Goal: Task Accomplishment & Management: Manage account settings

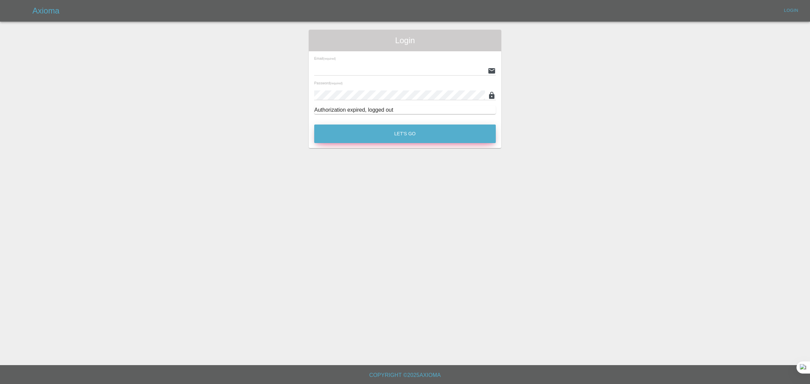
type input "[EMAIL_ADDRESS][DOMAIN_NAME]"
click at [451, 136] on button "Let's Go" at bounding box center [405, 134] width 182 height 19
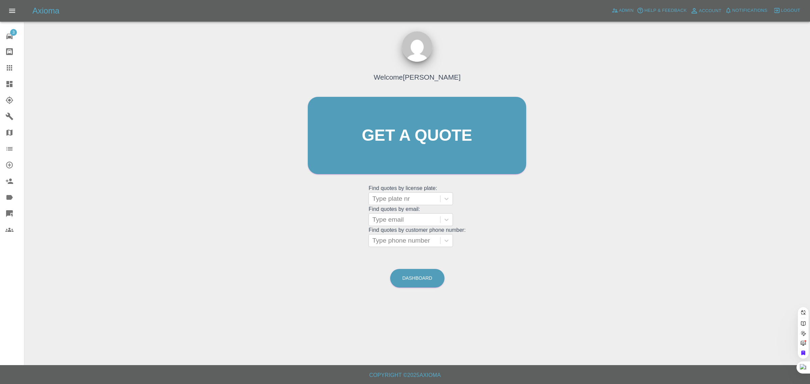
click at [294, 232] on div "Welcome [PERSON_NAME] Get a quote Get a quote Find quotes by license plate: Typ…" at bounding box center [417, 168] width 775 height 242
click at [620, 11] on span "Admin" at bounding box center [626, 11] width 15 height 8
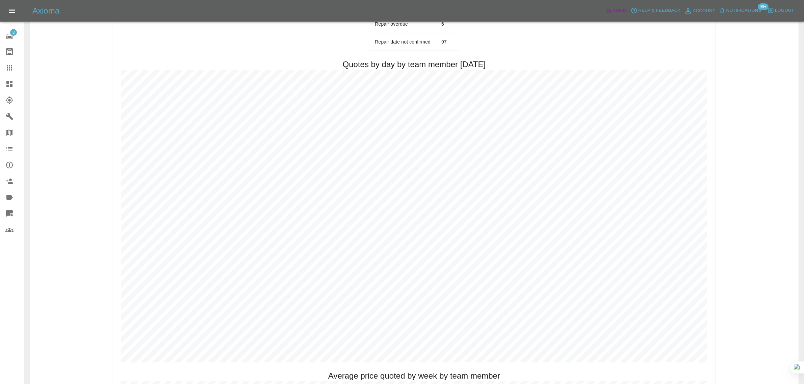
scroll to position [295, 0]
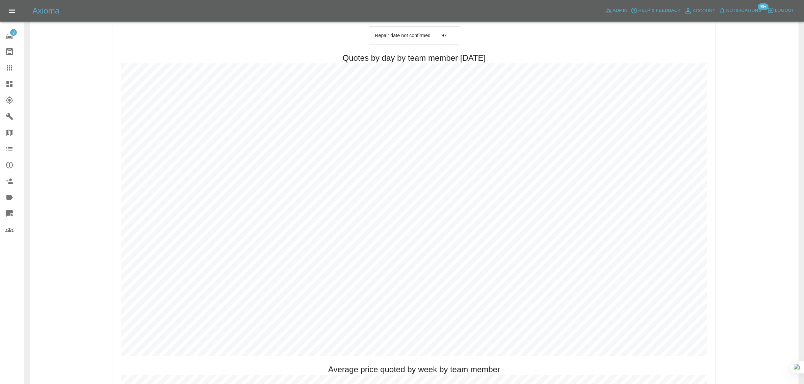
click at [12, 80] on icon at bounding box center [9, 84] width 8 height 8
click at [8, 70] on icon at bounding box center [9, 67] width 5 height 5
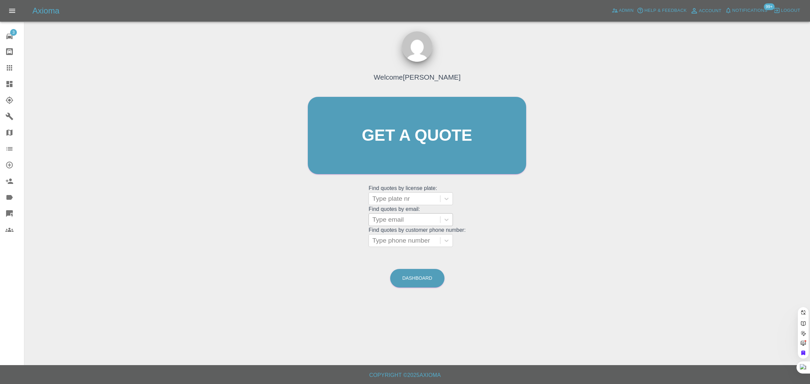
click at [397, 222] on div at bounding box center [404, 219] width 64 height 9
paste input "[EMAIL_ADDRESS][DOMAIN_NAME]"
type input "[EMAIL_ADDRESS][DOMAIN_NAME]"
click at [414, 246] on div "FV72TZW, Awaiting Repair" at bounding box center [411, 255] width 84 height 22
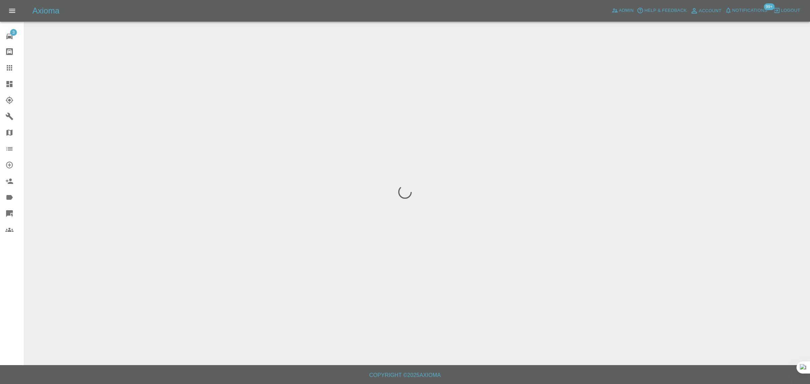
click at [5, 291] on div "3 Repair home Bodyshop home Claims Dashboard Explorer Garages Map Organization …" at bounding box center [12, 192] width 24 height 384
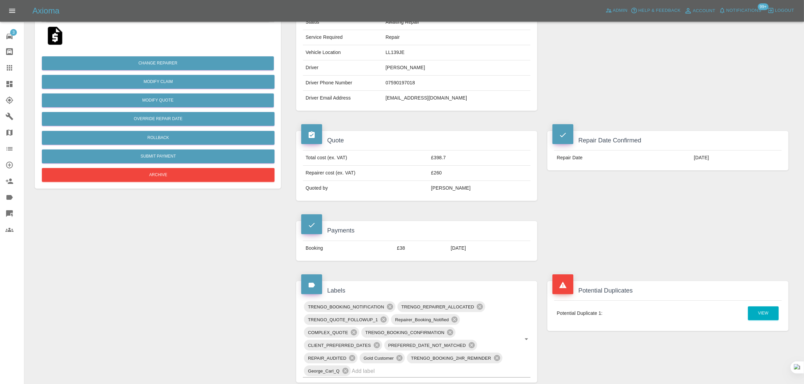
scroll to position [464, 0]
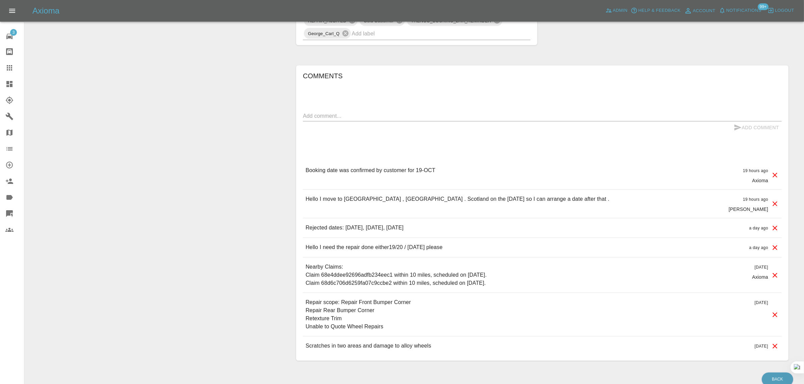
click at [10, 69] on icon at bounding box center [9, 68] width 8 height 8
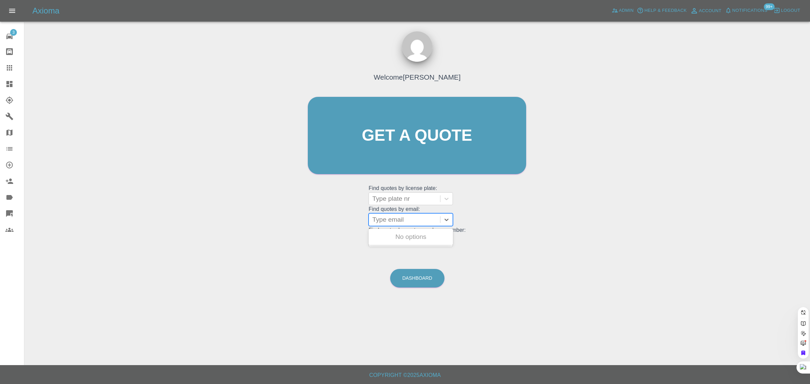
click at [400, 216] on div at bounding box center [404, 219] width 64 height 9
paste input "[EMAIL_ADDRESS][DOMAIN_NAME]"
type input "[EMAIL_ADDRESS][DOMAIN_NAME]"
click at [412, 254] on div "SL12 EXO, Archived" at bounding box center [411, 251] width 84 height 14
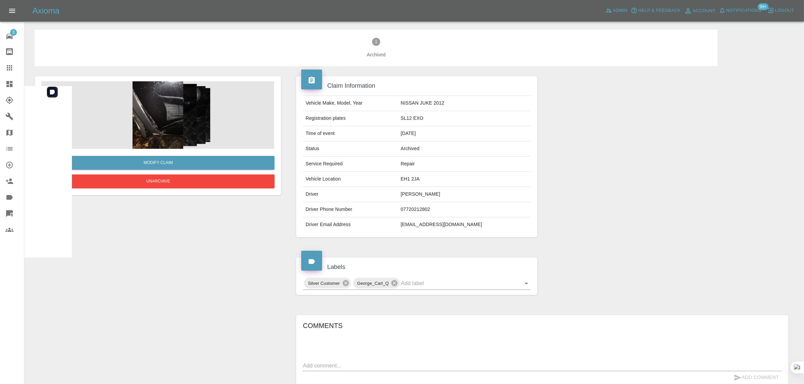
click at [178, 127] on img at bounding box center [158, 115] width 233 height 68
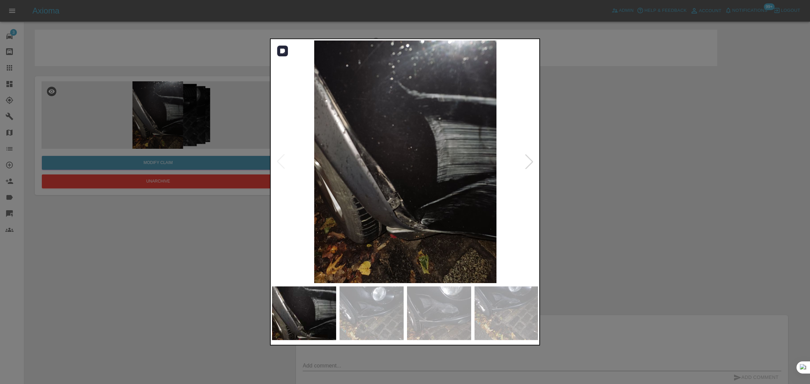
click at [526, 161] on div at bounding box center [529, 161] width 15 height 15
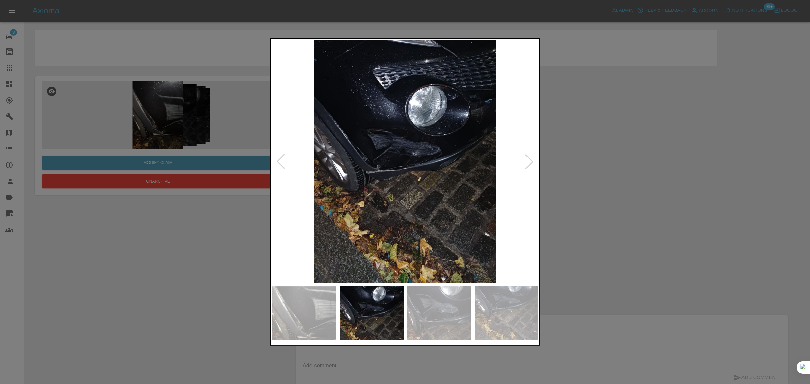
click at [526, 161] on div at bounding box center [529, 161] width 15 height 15
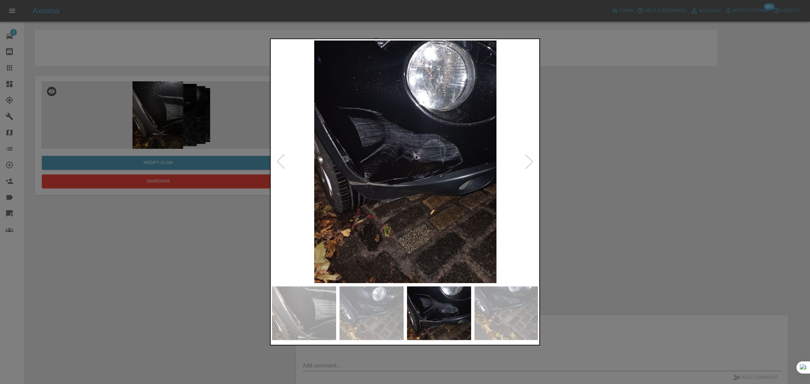
click at [17, 68] on div at bounding box center [405, 192] width 810 height 384
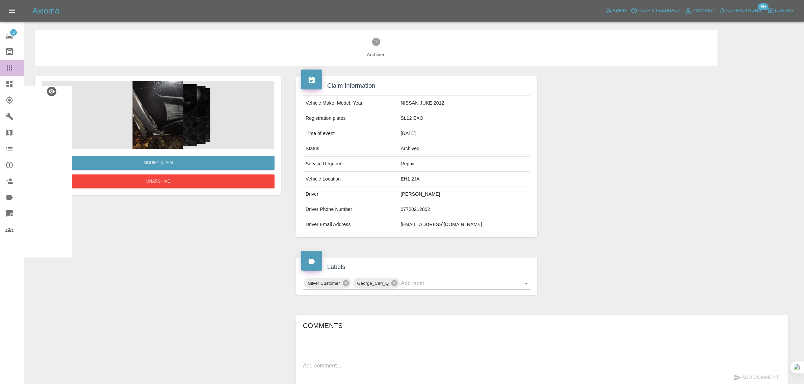
click at [12, 68] on icon at bounding box center [9, 67] width 5 height 5
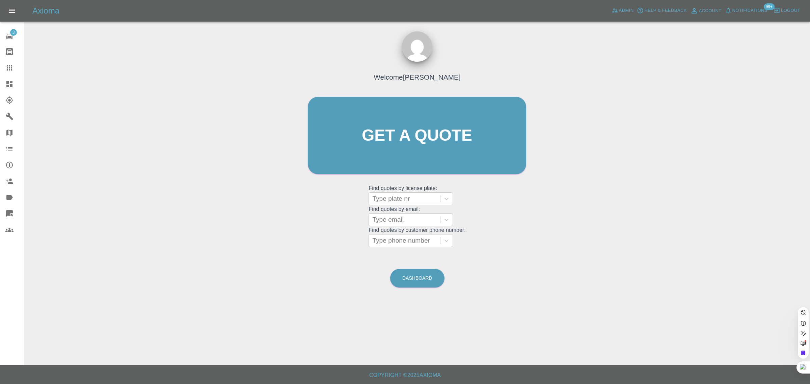
click at [389, 227] on grid "Find quotes by customer phone number: Type phone number" at bounding box center [417, 237] width 97 height 20
click at [407, 219] on div at bounding box center [404, 219] width 64 height 9
paste input "[EMAIL_ADDRESS][DOMAIN_NAME]"
type input "[EMAIL_ADDRESS][DOMAIN_NAME]"
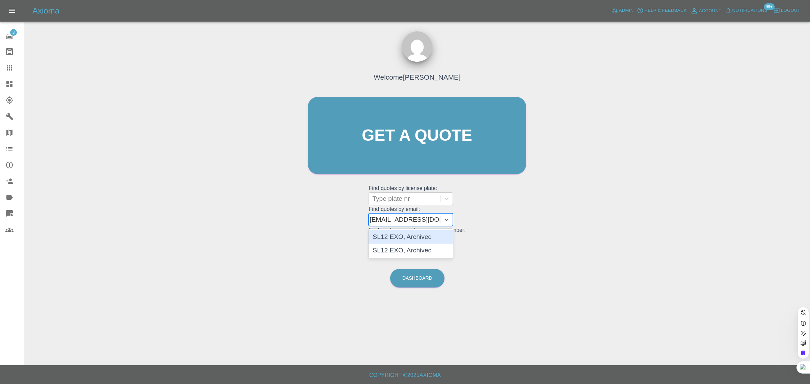
click at [411, 233] on div "SL12 EXO, Archived" at bounding box center [411, 237] width 84 height 14
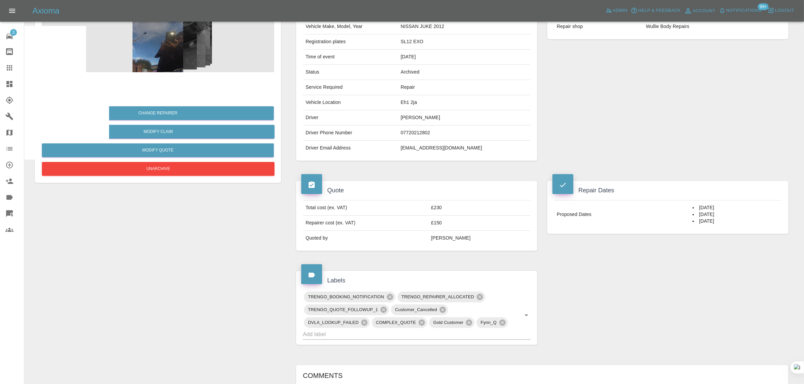
scroll to position [34, 0]
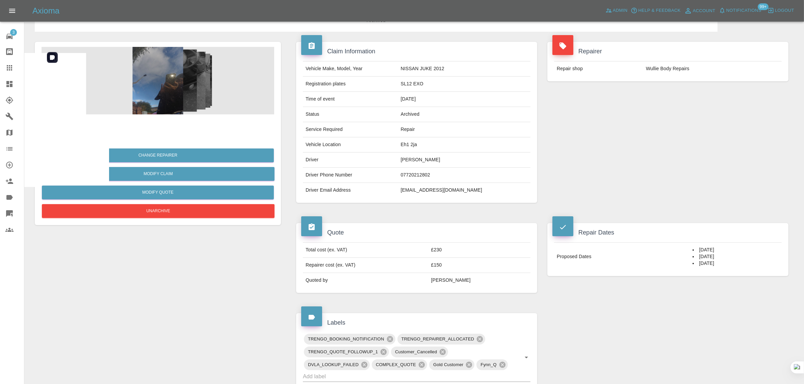
click at [156, 73] on img at bounding box center [158, 81] width 233 height 68
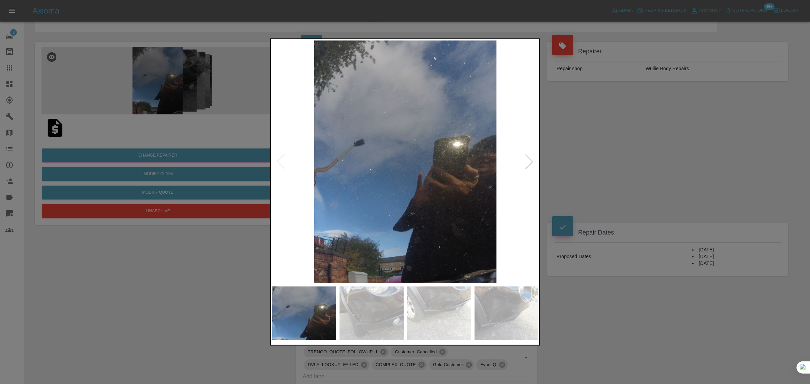
click at [533, 164] on div at bounding box center [529, 161] width 15 height 15
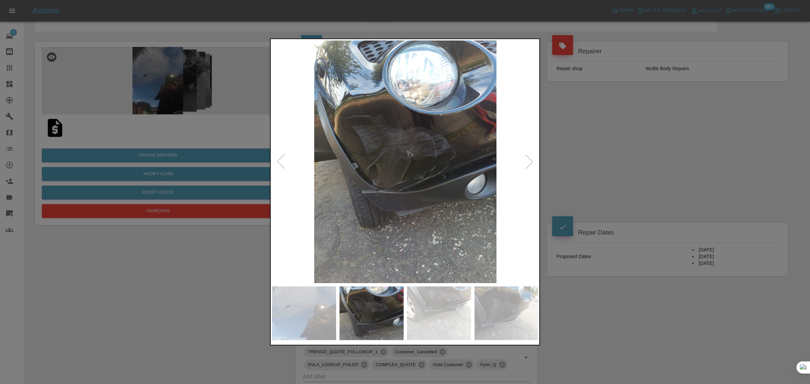
click at [533, 164] on div at bounding box center [529, 161] width 15 height 15
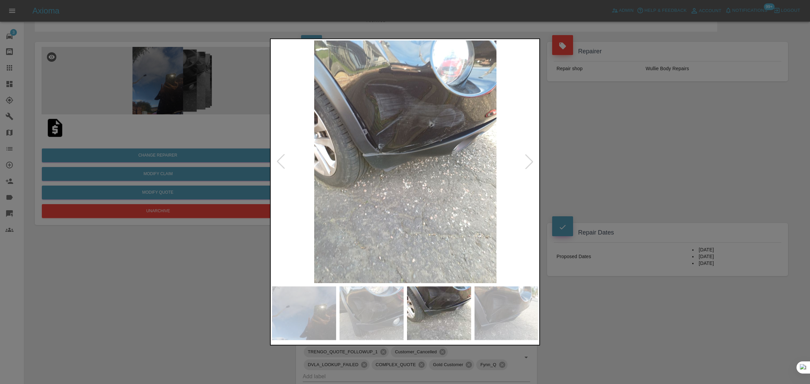
click at [533, 164] on div at bounding box center [529, 161] width 15 height 15
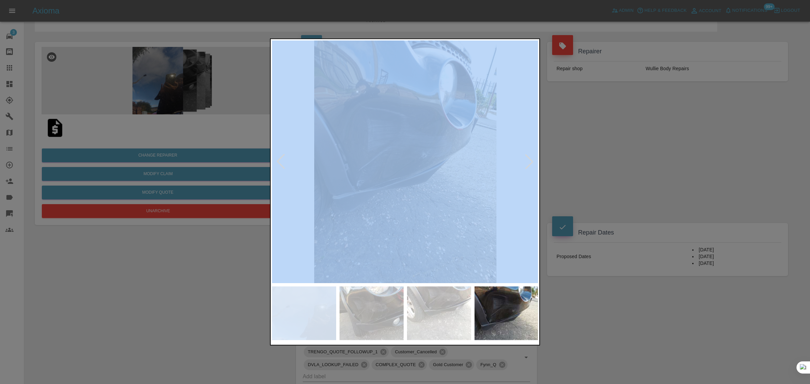
click at [533, 164] on div at bounding box center [529, 161] width 15 height 15
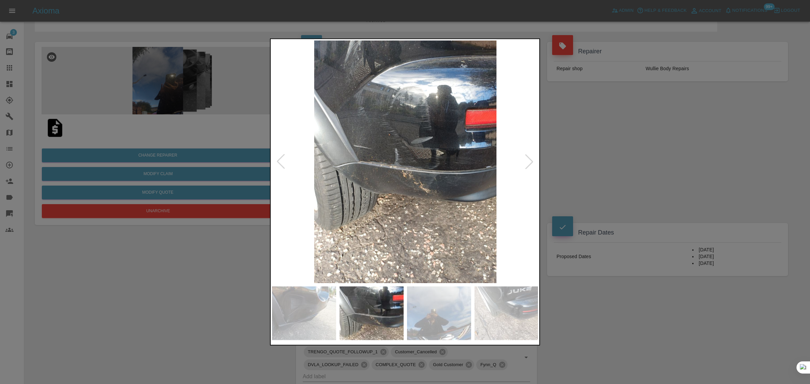
click at [533, 164] on div at bounding box center [529, 161] width 15 height 15
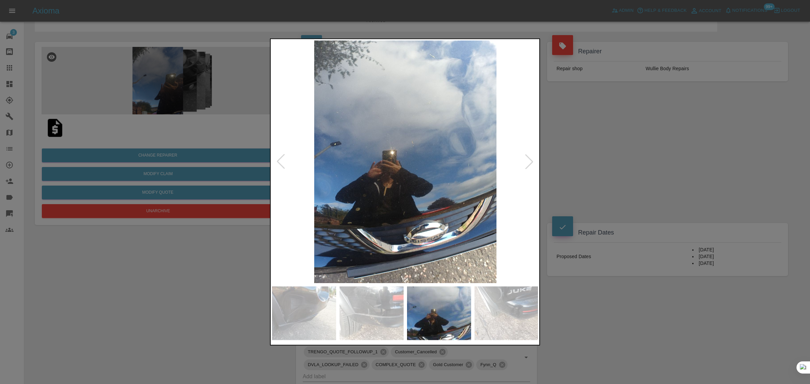
click at [533, 164] on div at bounding box center [529, 161] width 15 height 15
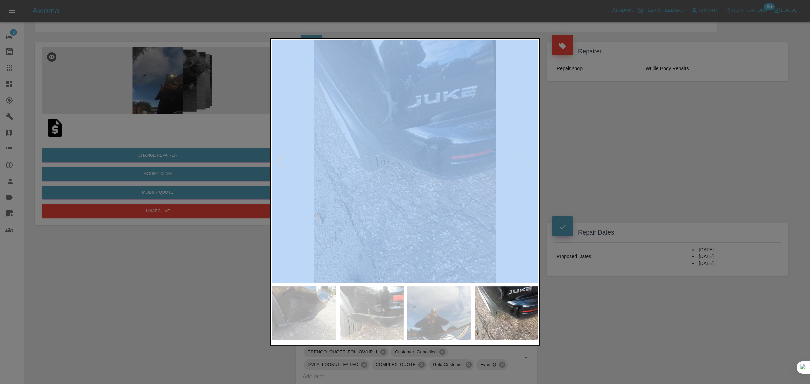
click at [533, 164] on img at bounding box center [405, 162] width 267 height 243
click at [568, 161] on div at bounding box center [405, 192] width 810 height 384
click at [568, 161] on div "Repairer Repair shop Wullie Body Repairs" at bounding box center [667, 122] width 251 height 181
click at [220, 253] on div "Change Repairer Modify Claim Modify Quote Unarchive" at bounding box center [158, 375] width 256 height 687
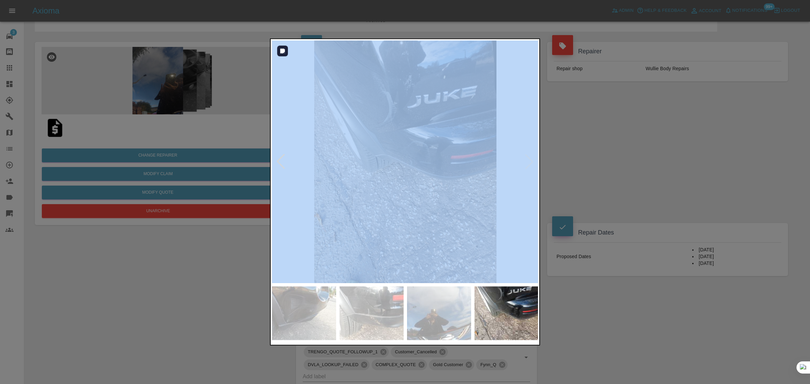
click at [205, 256] on div "Change Repairer Modify Claim Modify Quote Unarchive" at bounding box center [158, 375] width 256 height 687
click at [280, 161] on div "Change Repairer Modify Claim Modify Quote Unarchive" at bounding box center [158, 133] width 246 height 183
click at [227, 299] on div "Change Repairer Modify Claim Modify Quote Unarchive" at bounding box center [158, 375] width 256 height 687
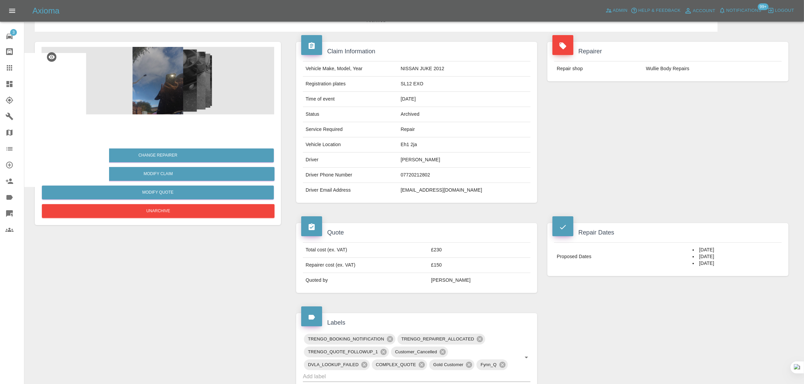
click at [16, 66] on div at bounding box center [14, 68] width 19 height 8
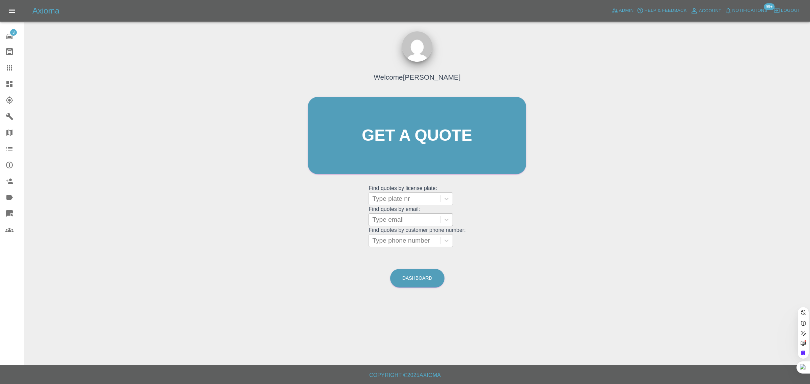
click at [411, 222] on div at bounding box center [404, 219] width 64 height 9
paste input "[PERSON_NAME][EMAIL_ADDRESS][DOMAIN_NAME]"
type input "[PERSON_NAME][EMAIL_ADDRESS]."
click at [411, 232] on div "NU21 LGJ, Fnol" at bounding box center [411, 237] width 84 height 14
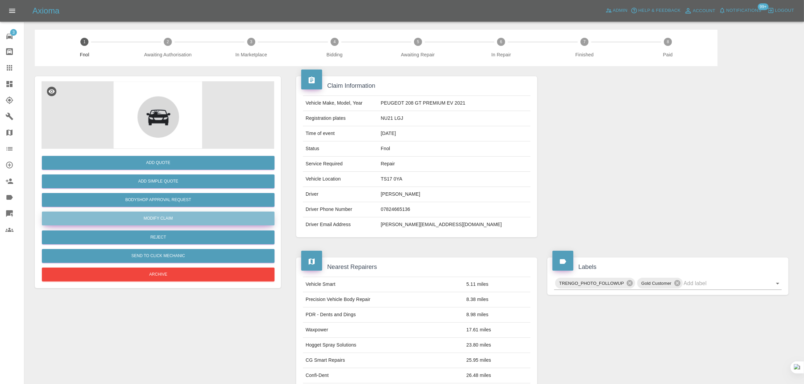
click at [151, 218] on link "Modify Claim" at bounding box center [158, 219] width 233 height 14
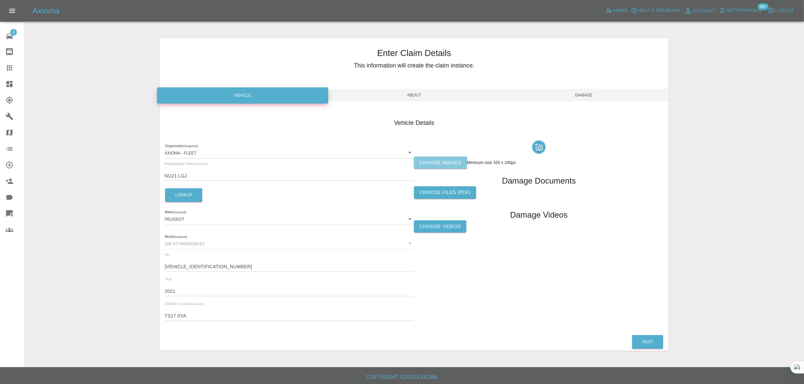
click at [422, 159] on label "Choose images" at bounding box center [440, 163] width 53 height 12
click at [0, 0] on input "Choose images" at bounding box center [0, 0] width 0 height 0
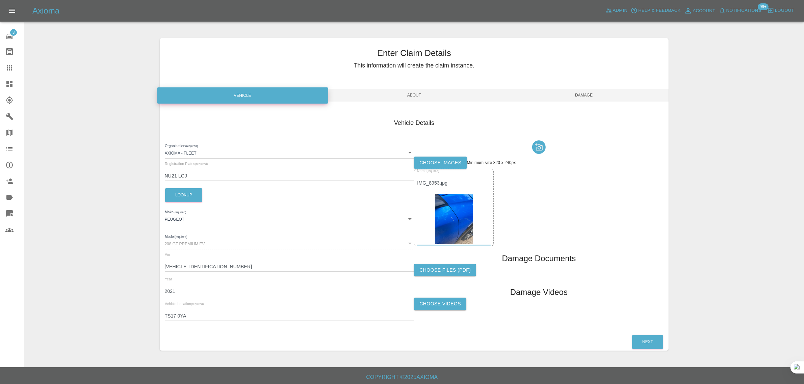
click at [570, 97] on span "Damage" at bounding box center [584, 95] width 170 height 13
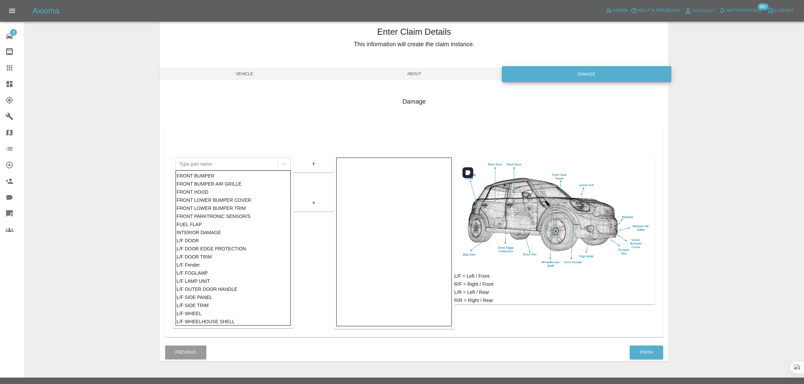
scroll to position [33, 0]
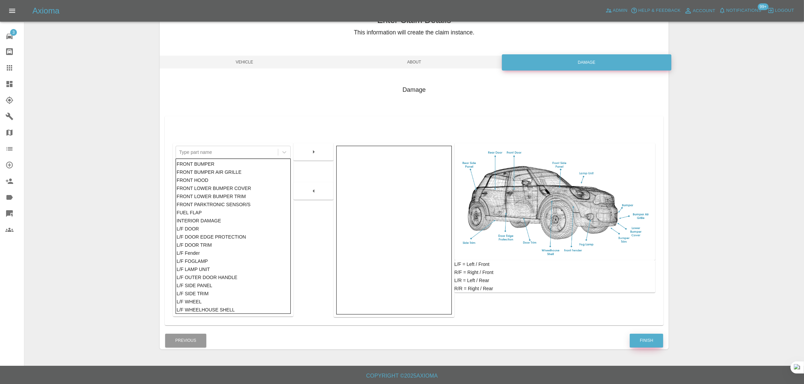
click at [642, 343] on button "Finish" at bounding box center [646, 341] width 33 height 14
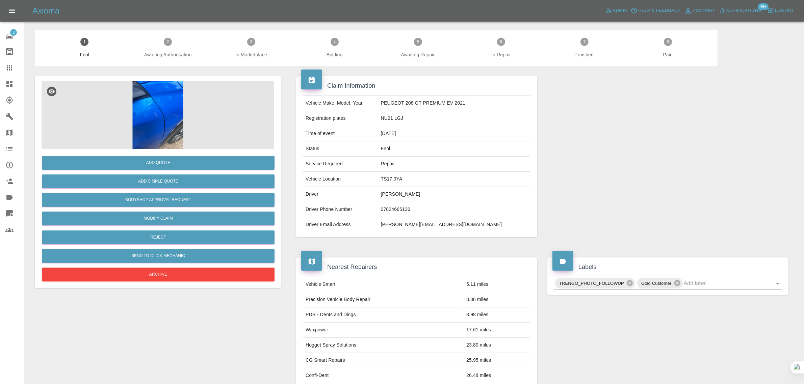
click at [2, 70] on link "Claims" at bounding box center [12, 68] width 24 height 16
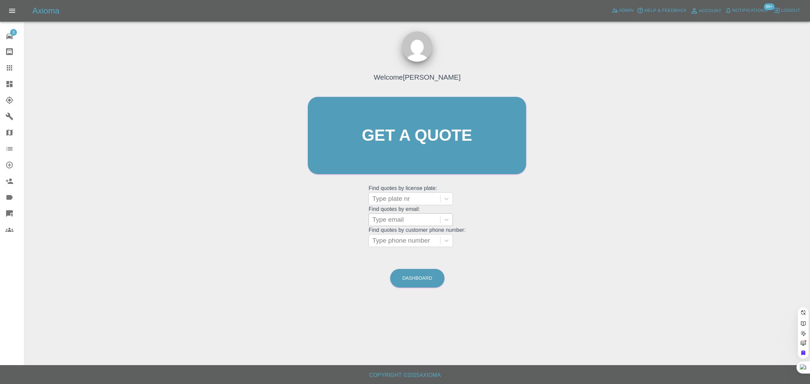
click at [406, 220] on div at bounding box center [404, 219] width 64 height 9
paste input "[EMAIL_ADDRESS][DOMAIN_NAME]"
type input "[EMAIL_ADDRESS][DOMAIN_NAME]"
click at [420, 236] on div "WK04 RAY, Finished" at bounding box center [411, 237] width 84 height 14
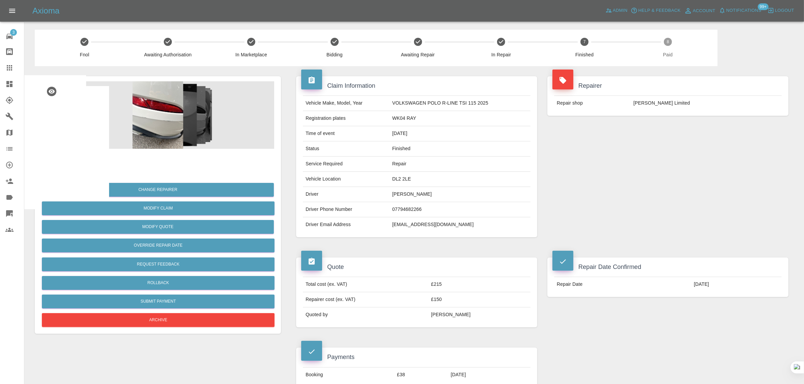
click at [9, 66] on icon at bounding box center [9, 67] width 5 height 5
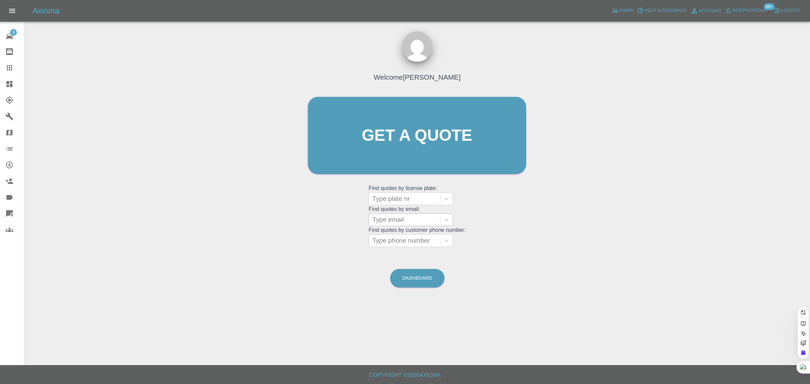
click at [382, 222] on div at bounding box center [404, 219] width 64 height 9
paste input "[EMAIL_ADDRESS][DOMAIN_NAME]"
type input "[EMAIL_ADDRESS][DOMAIN_NAME]"
click at [406, 240] on div "BF19 EYX, Finished" at bounding box center [411, 237] width 84 height 14
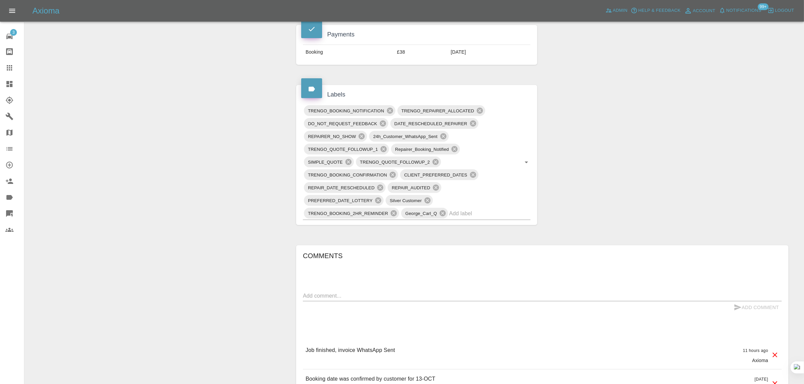
scroll to position [338, 0]
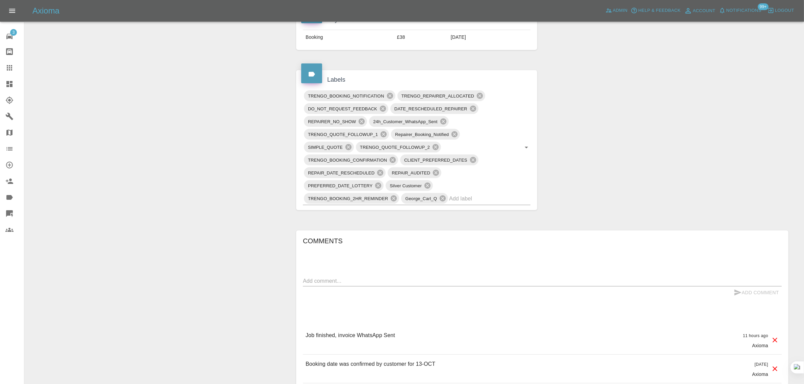
click at [399, 285] on textarea at bounding box center [542, 281] width 479 height 8
paste textarea "I have received your invoice for work done at [STREET_ADDRESS] on my car. I wil…"
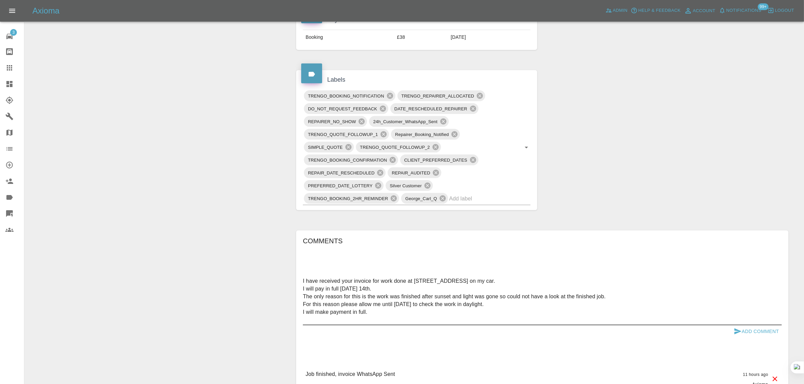
type textarea "I have received your invoice for work done at [STREET_ADDRESS] on my car. I wil…"
click at [742, 330] on button "Add Comment" at bounding box center [756, 332] width 51 height 12
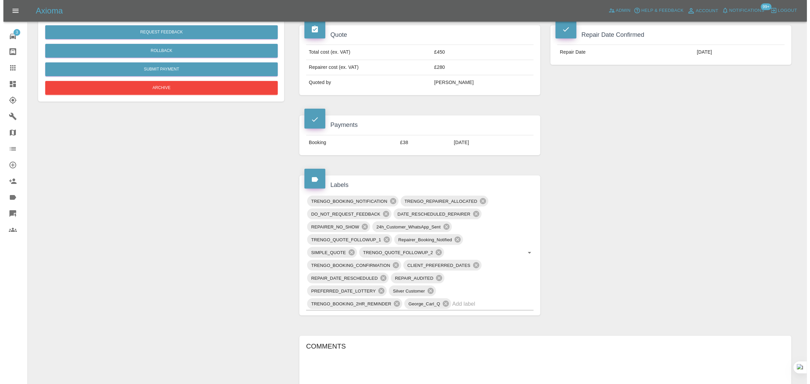
scroll to position [0, 0]
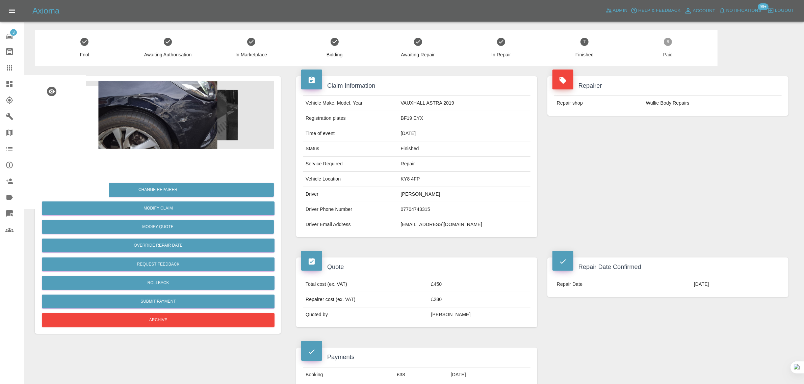
click at [7, 62] on link "Claims" at bounding box center [12, 68] width 24 height 16
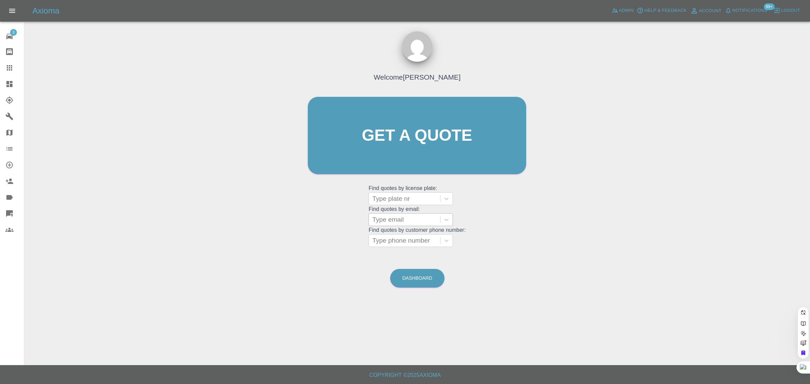
click at [395, 220] on div at bounding box center [404, 219] width 64 height 9
paste input "[EMAIL_ADDRESS][DOMAIN_NAME]"
type input "[EMAIL_ADDRESS][DOMAIN_NAME]"
click at [394, 235] on div "LR08WWA, Fnol" at bounding box center [411, 237] width 84 height 14
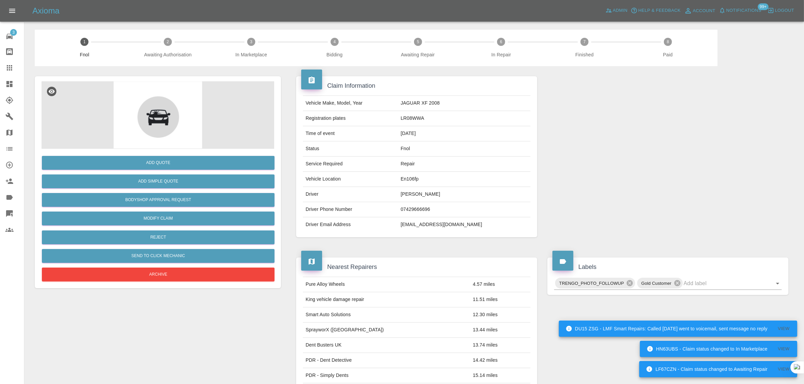
click at [16, 68] on div at bounding box center [14, 68] width 19 height 8
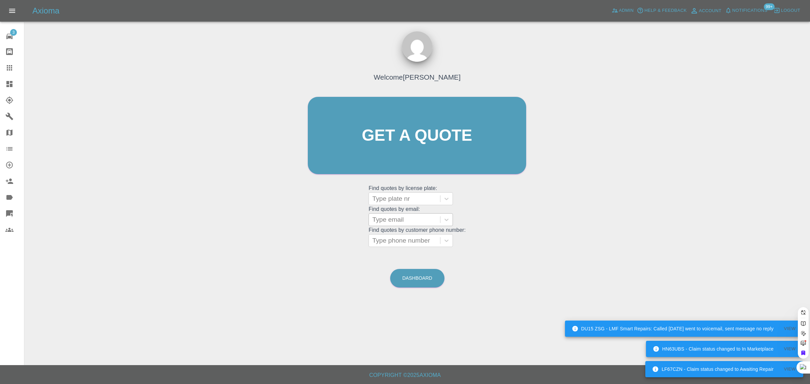
click at [391, 225] on div at bounding box center [404, 219] width 64 height 9
paste input "[EMAIL_ADDRESS][DOMAIN_NAME]"
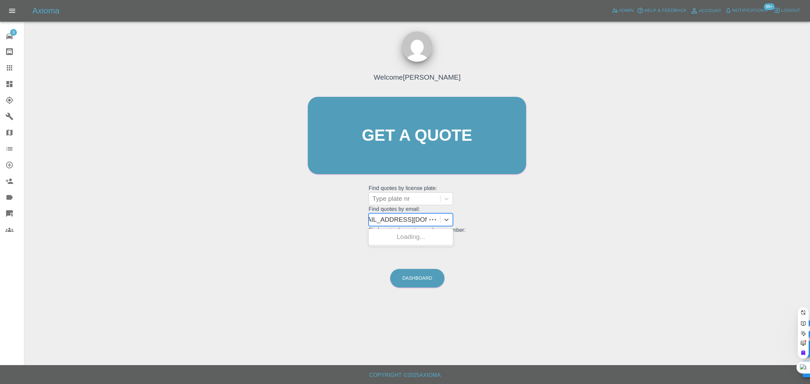
type input "[EMAIL_ADDRESS][DOMAIN_NAME]"
click at [431, 241] on div "MF19UWX, Awaiting Repair" at bounding box center [411, 241] width 84 height 22
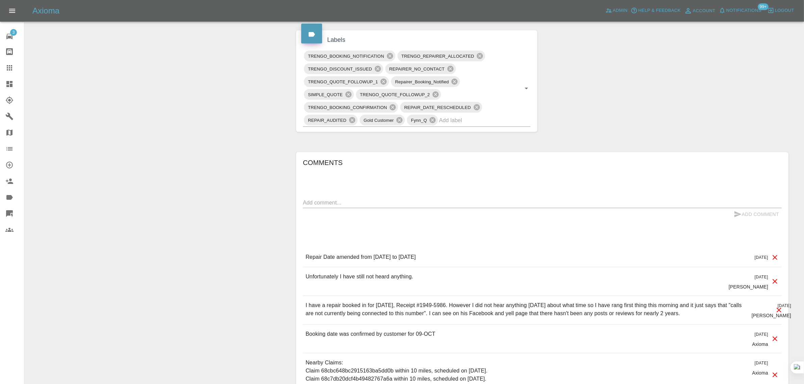
scroll to position [380, 0]
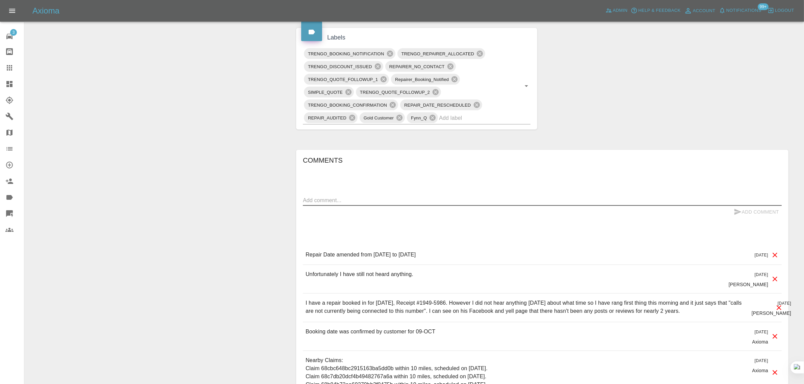
click at [421, 201] on textarea at bounding box center [542, 201] width 479 height 8
paste textarea "Someone called [PERSON_NAME] was in touch to let me know about the flat tyre [D…"
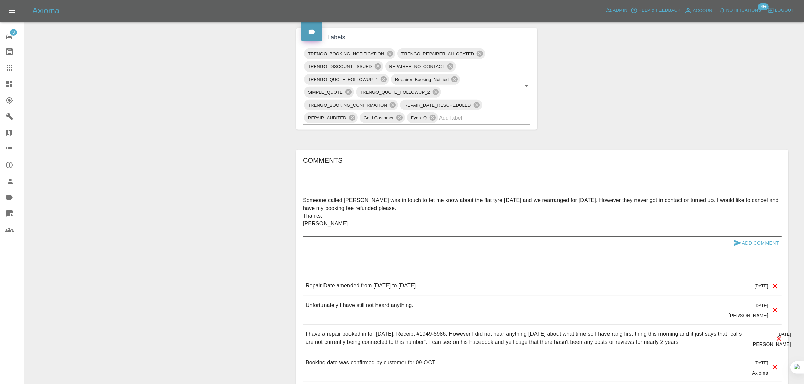
type textarea "Someone called [PERSON_NAME] was in touch to let me know about the flat tyre [D…"
click at [748, 242] on button "Add Comment" at bounding box center [756, 243] width 51 height 12
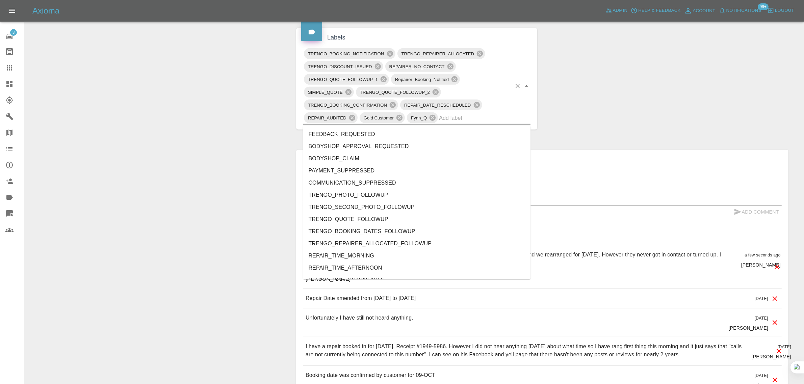
click at [478, 119] on input "text" at bounding box center [475, 118] width 73 height 10
type input "no"
click at [373, 181] on li "REPAIRER_NO_SHOW" at bounding box center [417, 183] width 228 height 12
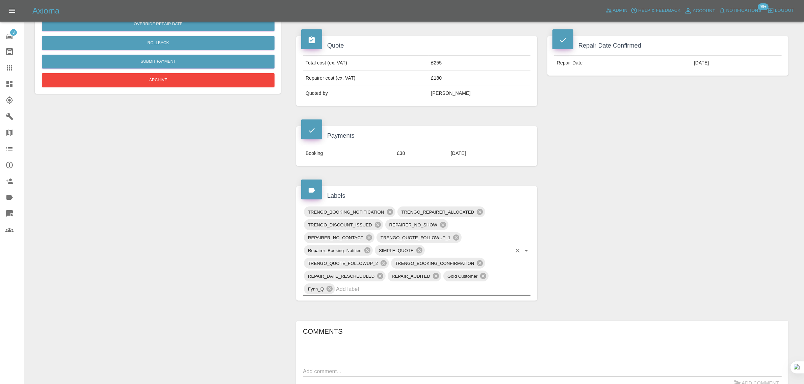
scroll to position [127, 0]
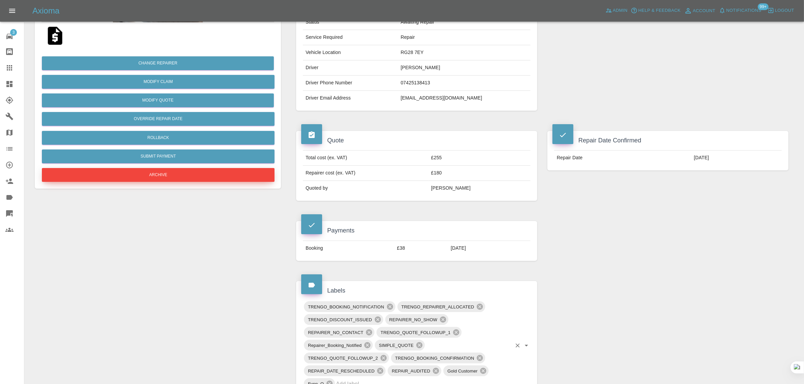
click at [191, 176] on button "Archive" at bounding box center [158, 175] width 233 height 14
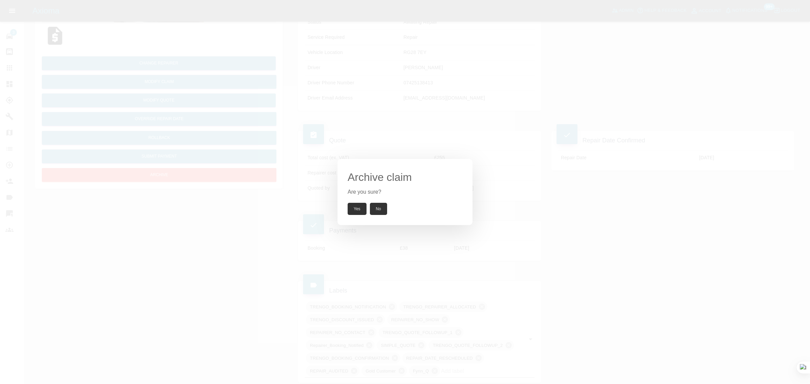
click at [362, 210] on button "Yes" at bounding box center [357, 209] width 19 height 12
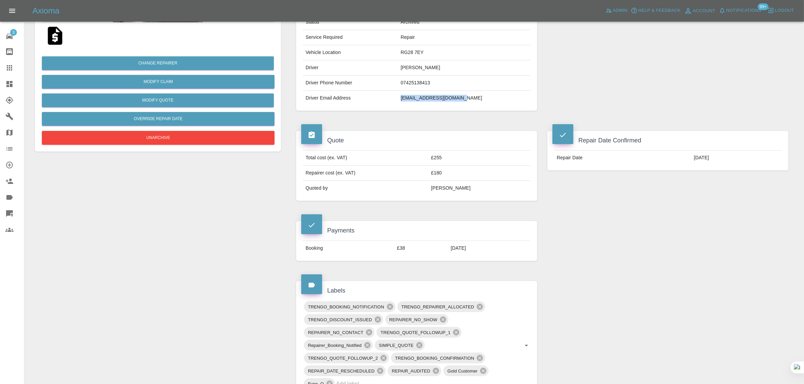
drag, startPoint x: 413, startPoint y: 100, endPoint x: 500, endPoint y: 101, distance: 87.1
click at [500, 101] on tr "Driver Email Address [EMAIL_ADDRESS][DOMAIN_NAME]" at bounding box center [417, 98] width 228 height 15
copy tr "[EMAIL_ADDRESS][DOMAIN_NAME]"
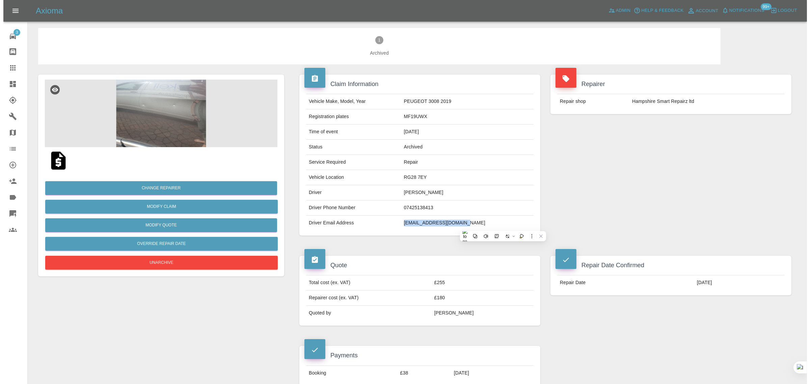
scroll to position [0, 0]
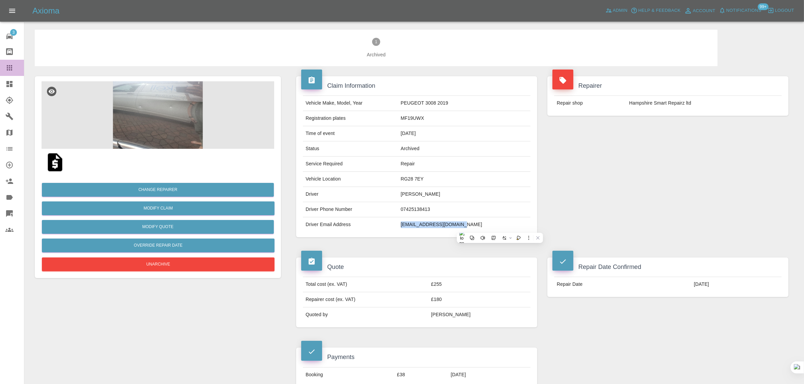
click at [6, 68] on icon at bounding box center [9, 68] width 8 height 8
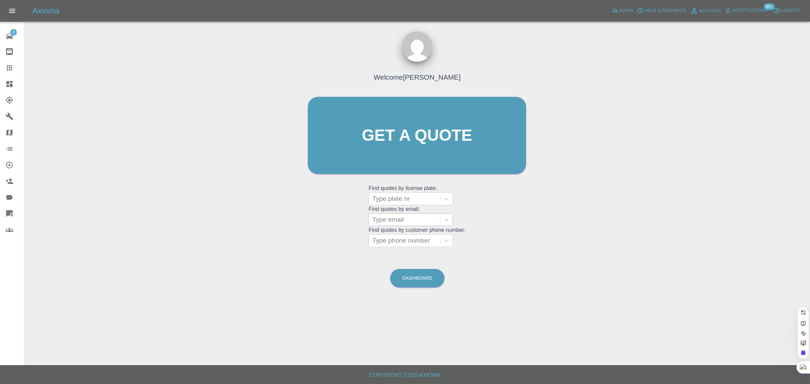
click at [410, 219] on div at bounding box center [404, 219] width 64 height 9
paste input "[EMAIL_ADDRESS][DOMAIN_NAME]"
type input "[EMAIL_ADDRESS][DOMAIN_NAME]"
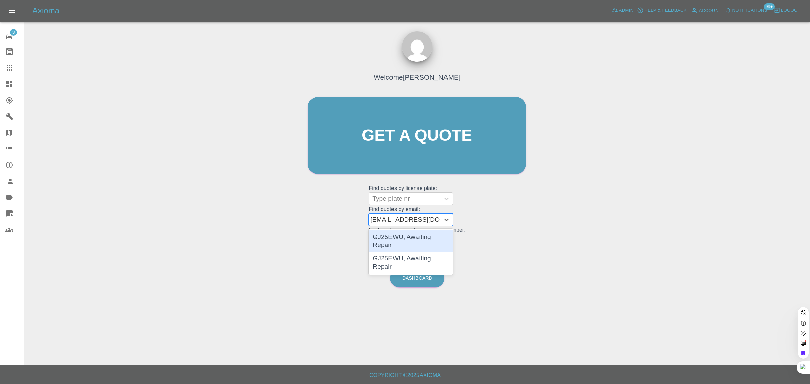
click at [430, 235] on div "GJ25EWU, Awaiting Repair" at bounding box center [411, 241] width 84 height 22
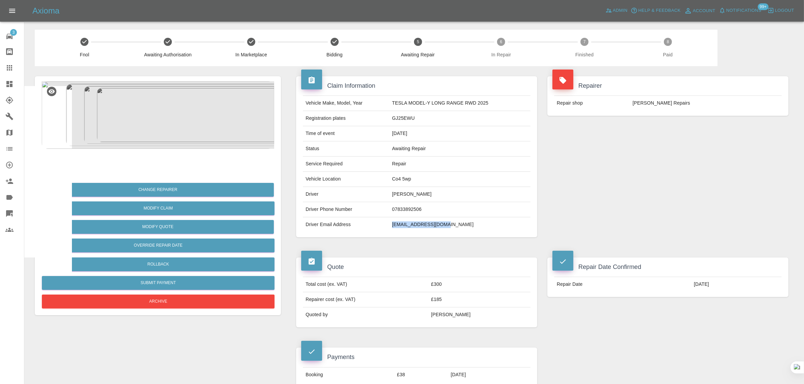
drag, startPoint x: 382, startPoint y: 226, endPoint x: 465, endPoint y: 227, distance: 83.1
click at [465, 227] on tr "Driver Email Address [EMAIL_ADDRESS][DOMAIN_NAME]" at bounding box center [417, 224] width 228 height 15
copy tr "[EMAIL_ADDRESS][DOMAIN_NAME]"
click at [5, 68] on icon at bounding box center [9, 68] width 8 height 8
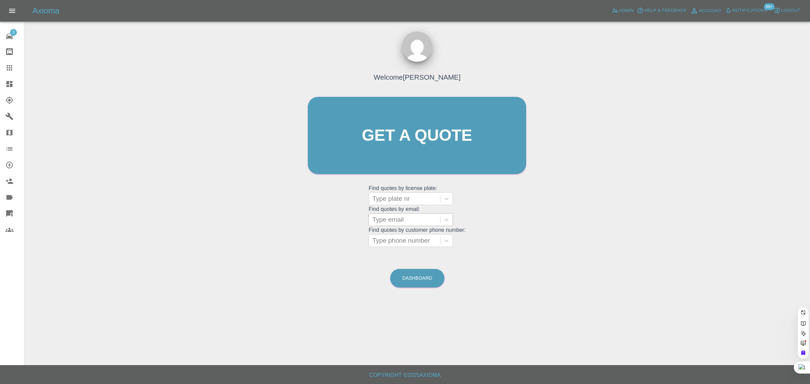
click at [394, 220] on div at bounding box center [404, 219] width 64 height 9
paste input "[EMAIL_ADDRESS][DOMAIN_NAME]"
type input "[EMAIL_ADDRESS][DOMAIN_NAME]."
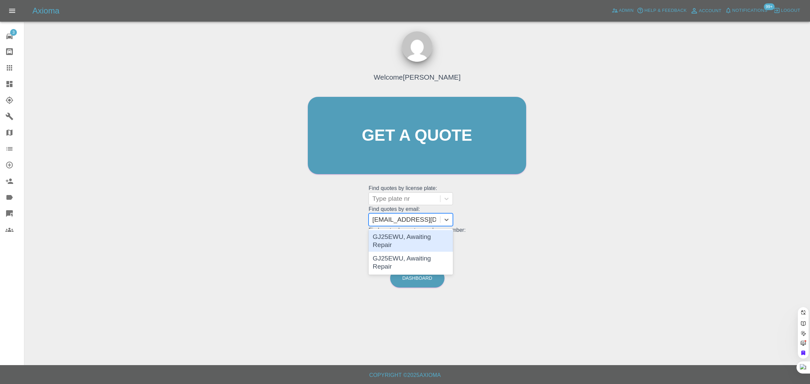
scroll to position [0, 0]
click at [398, 252] on div "GJ25EWU, Awaiting Repair" at bounding box center [411, 263] width 84 height 22
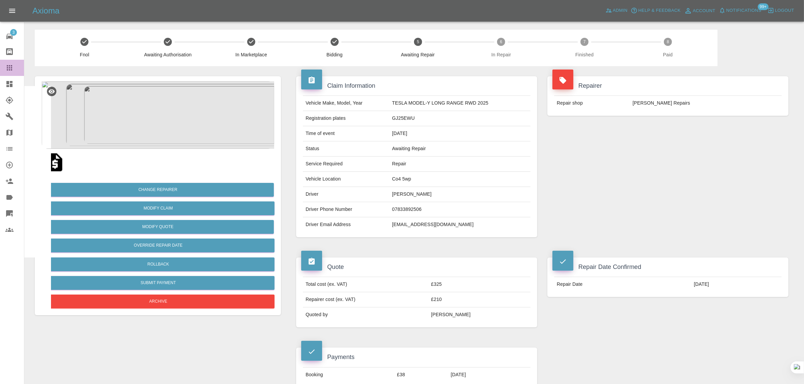
click at [12, 72] on link "Claims" at bounding box center [12, 68] width 24 height 16
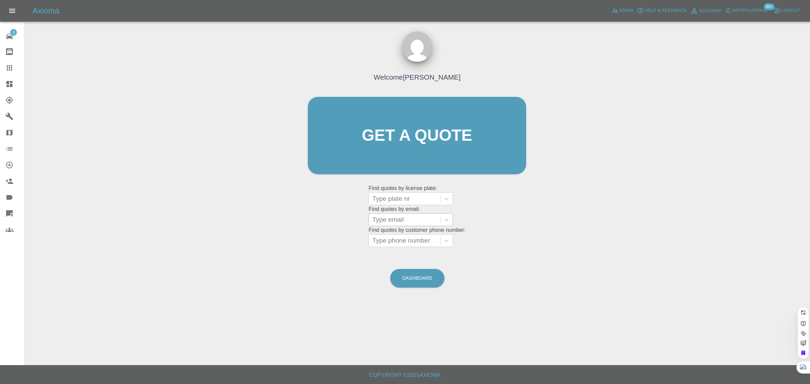
click at [387, 215] on div at bounding box center [404, 219] width 64 height 9
paste input "[EMAIL_ADDRESS][DOMAIN_NAME]"
type input "[EMAIL_ADDRESS][DOMAIN_NAME]"
click at [394, 237] on div "CV16ZCL, Fnol" at bounding box center [411, 237] width 84 height 14
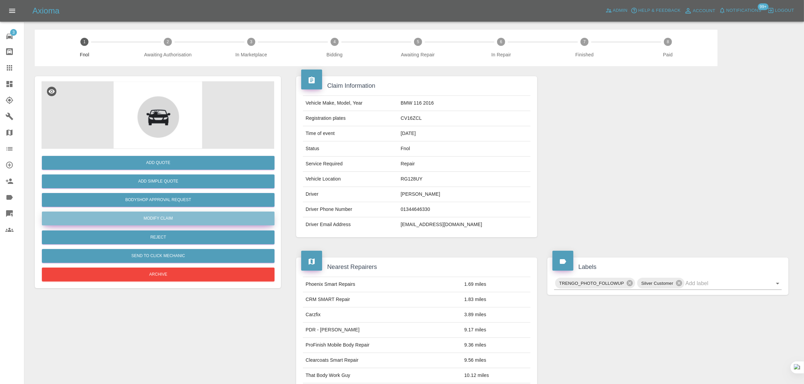
click at [154, 220] on link "Modify Claim" at bounding box center [158, 219] width 233 height 14
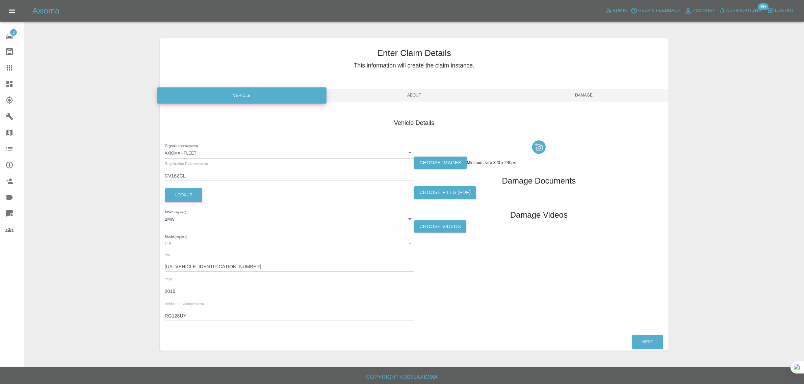
click at [418, 92] on span "About" at bounding box center [414, 95] width 170 height 13
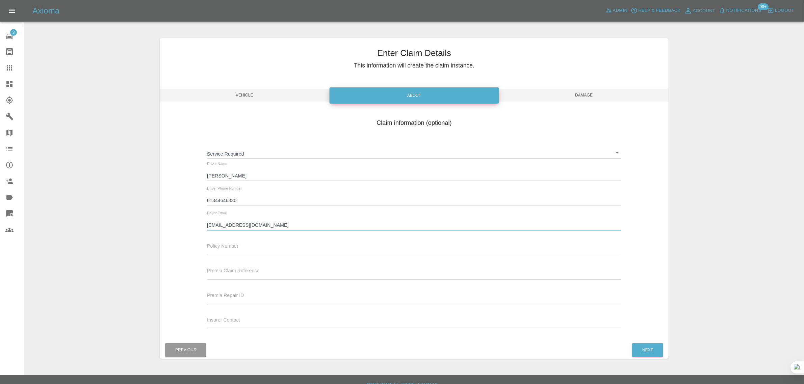
drag, startPoint x: 280, startPoint y: 224, endPoint x: 174, endPoint y: 210, distance: 106.3
click at [174, 210] on div "Claim information (optional) Service Required ​ Driver Name [PERSON_NAME] Drive…" at bounding box center [414, 225] width 509 height 220
paste input "[PERSON_NAME].durkin404"
type input "[PERSON_NAME][EMAIL_ADDRESS][DOMAIN_NAME]"
click at [586, 93] on span "Damage" at bounding box center [584, 95] width 170 height 13
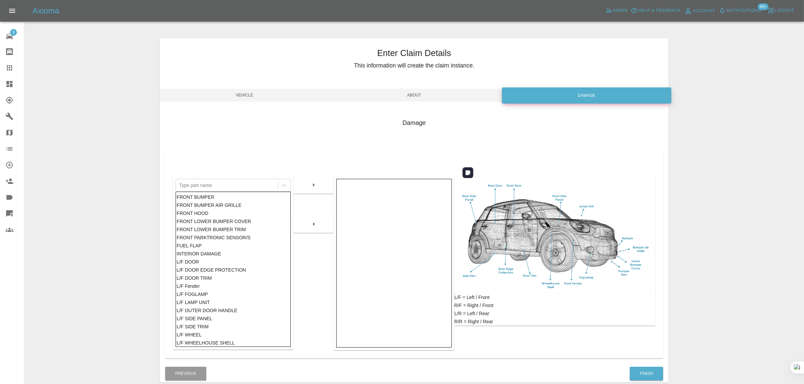
scroll to position [33, 0]
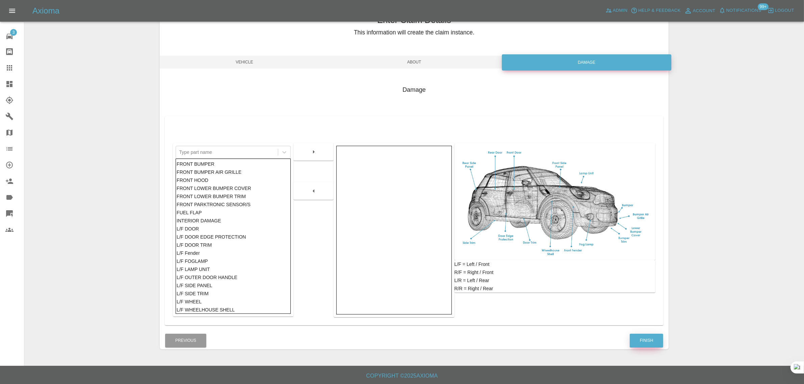
click at [652, 340] on button "Finish" at bounding box center [646, 341] width 33 height 14
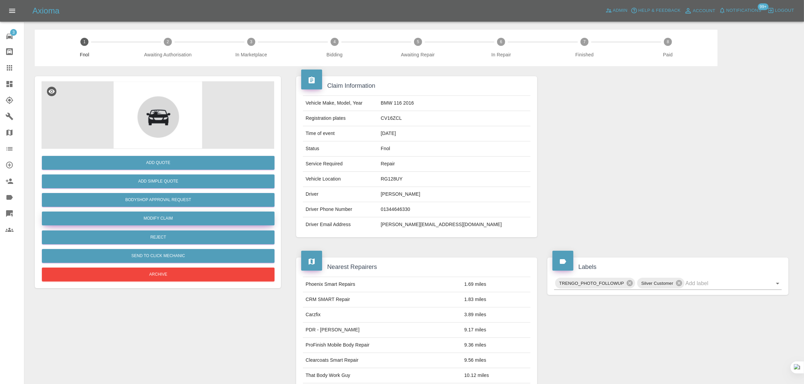
click at [163, 213] on link "Modify Claim" at bounding box center [158, 219] width 233 height 14
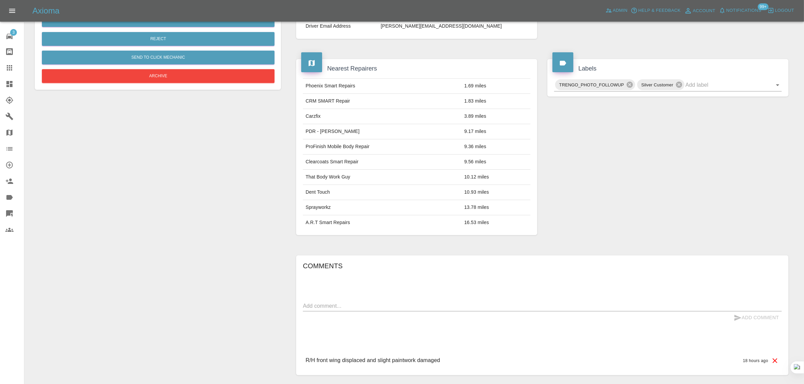
scroll to position [245, 0]
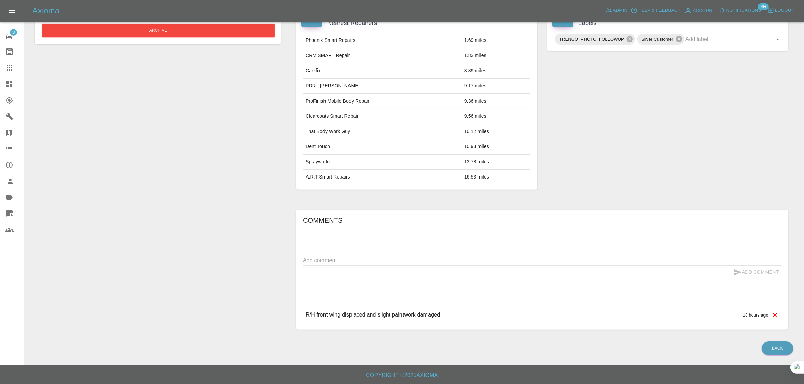
click at [12, 64] on icon at bounding box center [9, 68] width 8 height 8
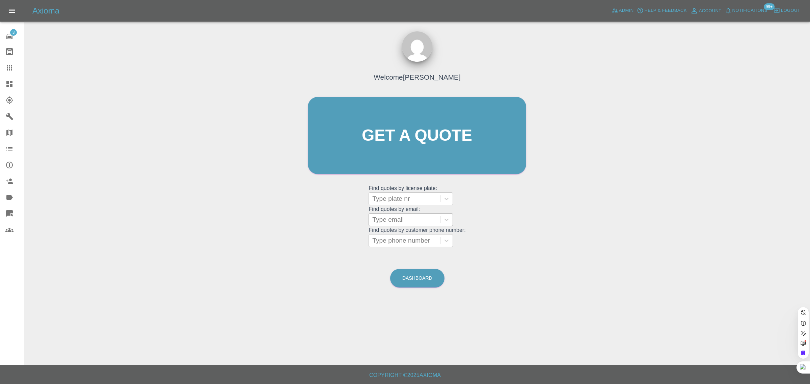
click at [389, 224] on div at bounding box center [404, 219] width 64 height 9
paste input "[PERSON_NAME][EMAIL_ADDRESS][PERSON_NAME][DOMAIN_NAME]"
type input "[PERSON_NAME][EMAIL_ADDRESS][PERSON_NAME]."
click at [413, 237] on div "LT21 YKJ, Fnol" at bounding box center [411, 237] width 84 height 14
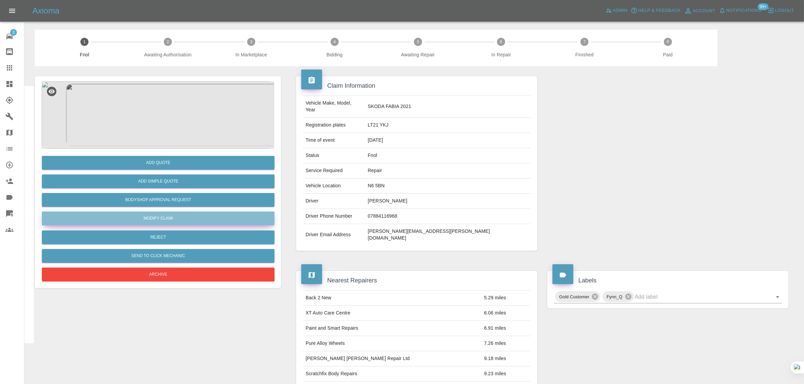
click at [165, 218] on link "Modify Claim" at bounding box center [158, 219] width 233 height 14
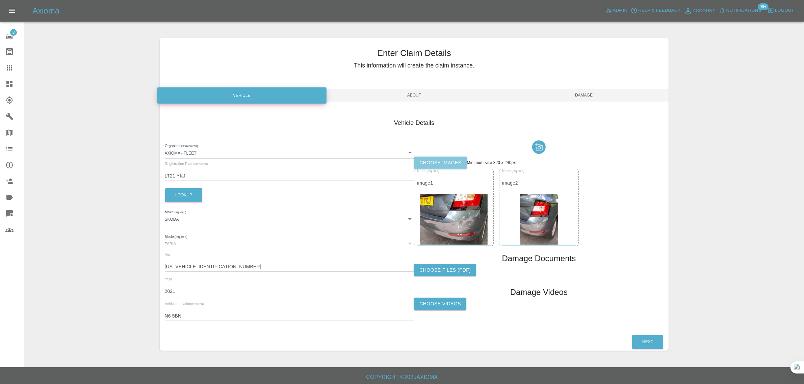
click at [440, 165] on label "Choose images" at bounding box center [440, 163] width 53 height 12
click at [0, 0] on input "Choose images" at bounding box center [0, 0] width 0 height 0
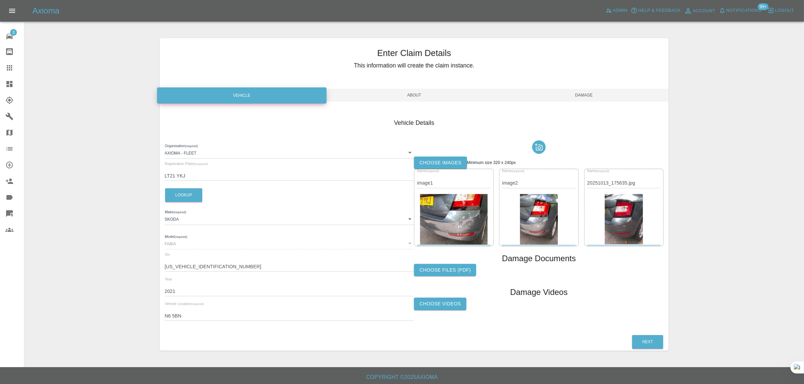
click at [578, 92] on span "Damage" at bounding box center [584, 95] width 170 height 13
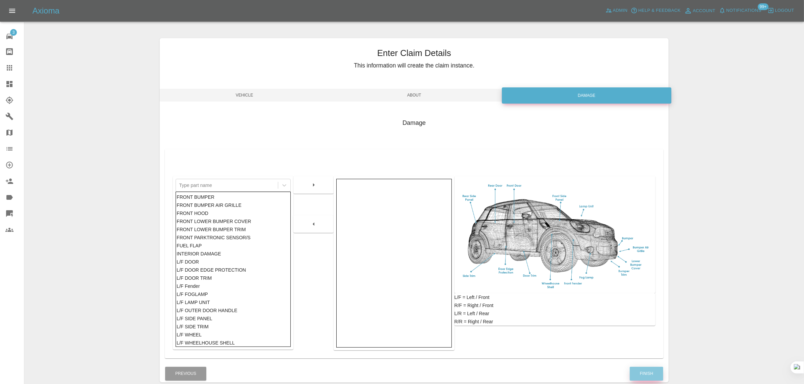
click at [650, 372] on button "Finish" at bounding box center [646, 374] width 33 height 14
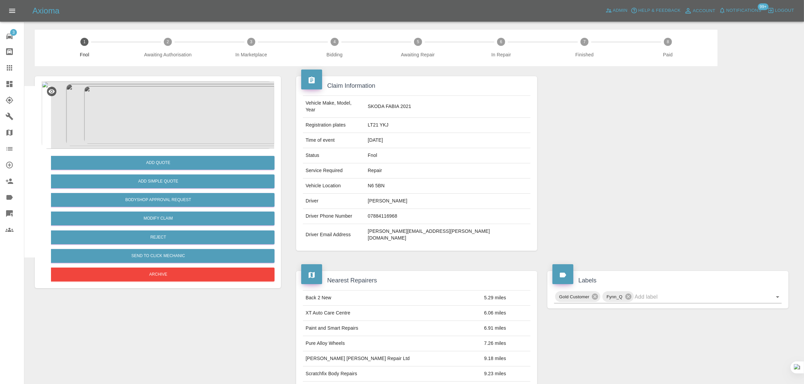
click at [16, 67] on div at bounding box center [14, 68] width 19 height 8
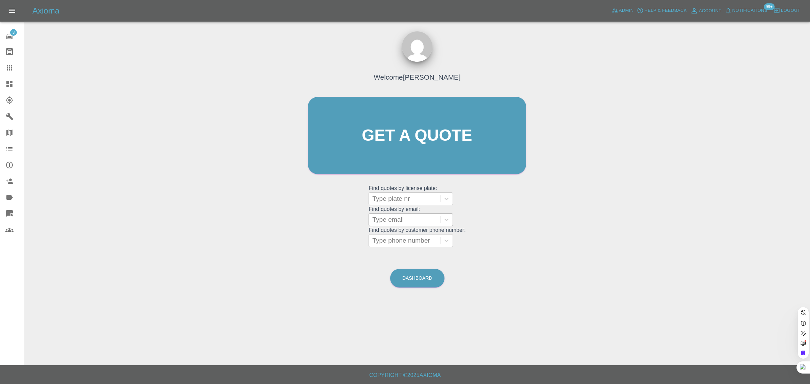
click at [410, 223] on div at bounding box center [404, 219] width 64 height 9
paste input "[EMAIL_ADDRESS][DOMAIN_NAME]"
type input "[EMAIL_ADDRESS][DOMAIN_NAME]"
click at [416, 237] on div "MC18 FWH, Paid" at bounding box center [411, 237] width 84 height 14
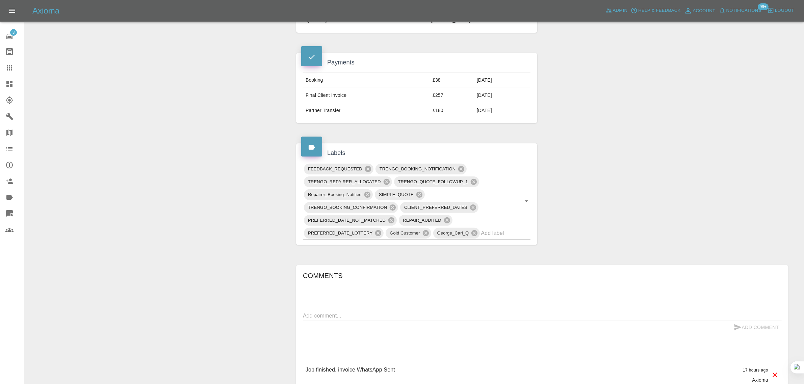
scroll to position [295, 0]
click at [342, 318] on textarea at bounding box center [542, 315] width 479 height 8
paste textarea "Hello Customer Service My vehicle MC18 FWH has been painted but not blended in …"
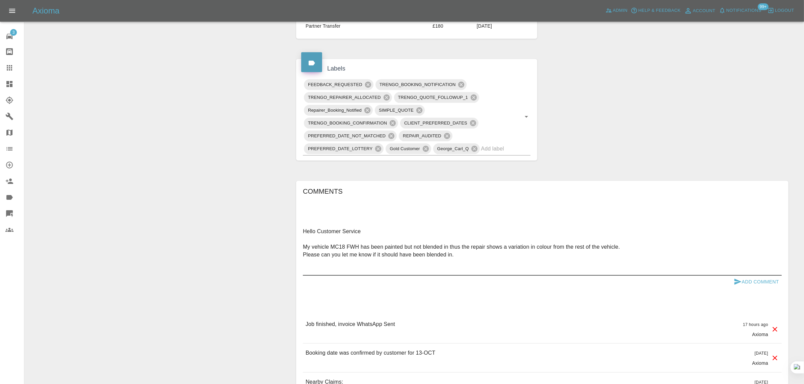
scroll to position [380, 0]
type textarea "Hello Customer Service My vehicle MC18 FWH has been painted but not blended in …"
click at [741, 285] on icon "submit" at bounding box center [738, 281] width 8 height 8
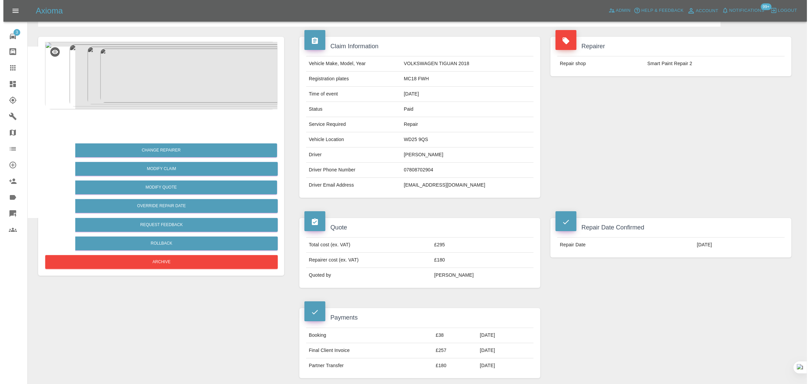
scroll to position [0, 0]
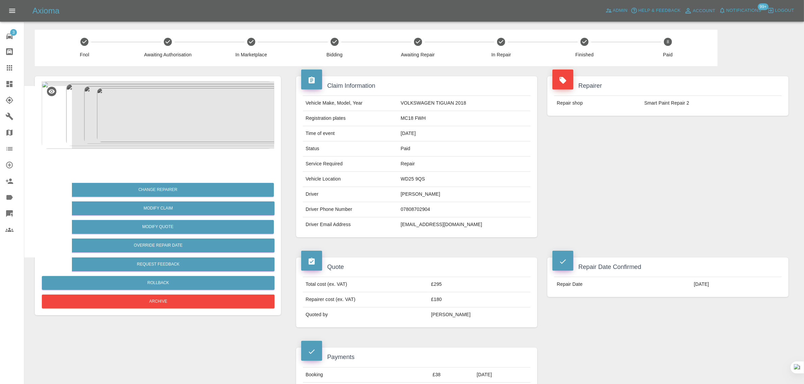
click at [7, 68] on icon at bounding box center [9, 67] width 5 height 5
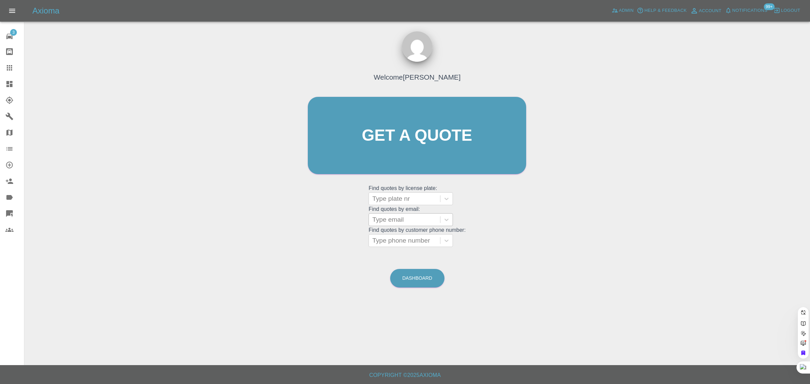
click at [388, 225] on div at bounding box center [404, 219] width 64 height 9
paste input "[EMAIL_ADDRESS][DOMAIN_NAME]"
type input "[EMAIL_ADDRESS][DOMAIN_NAME]"
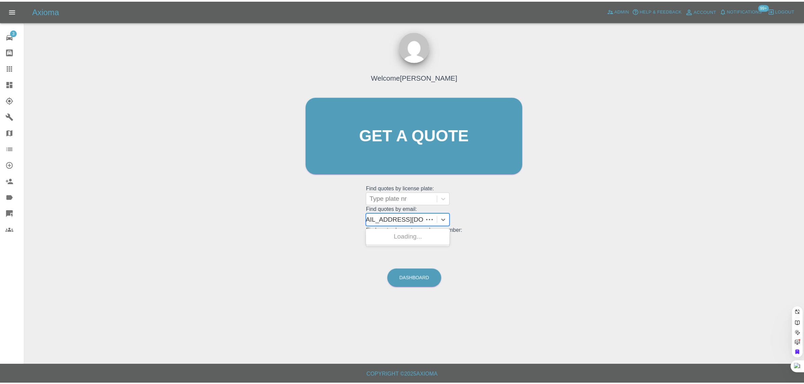
scroll to position [0, 5]
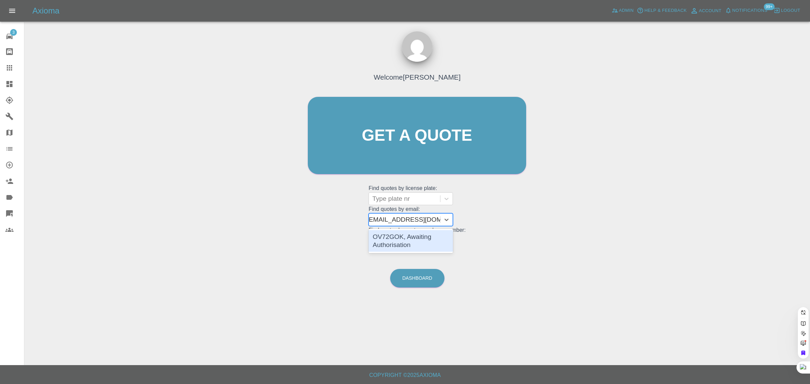
click at [403, 233] on div "OV72GOK, Awaiting Authorisation" at bounding box center [411, 241] width 84 height 22
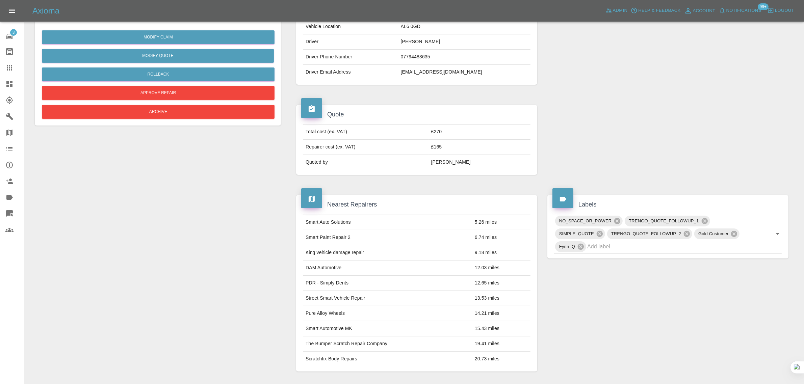
scroll to position [253, 0]
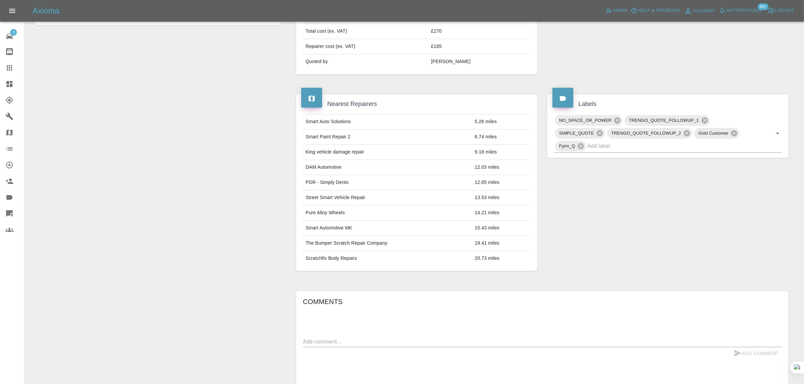
click at [393, 343] on textarea at bounding box center [542, 342] width 479 height 8
paste textarea "No, sorry. I’ll leave it for the time being. Thanks [PERSON_NAME]"
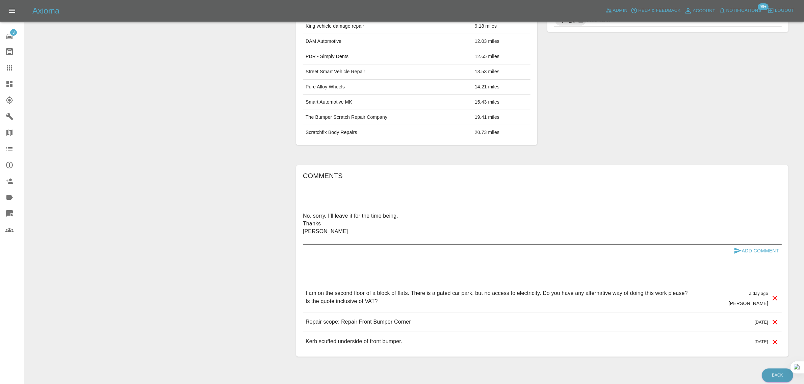
scroll to position [380, 0]
type textarea "No, sorry. I’ll leave it for the time being. Thanks [PERSON_NAME]"
click at [745, 249] on button "Add Comment" at bounding box center [756, 250] width 51 height 12
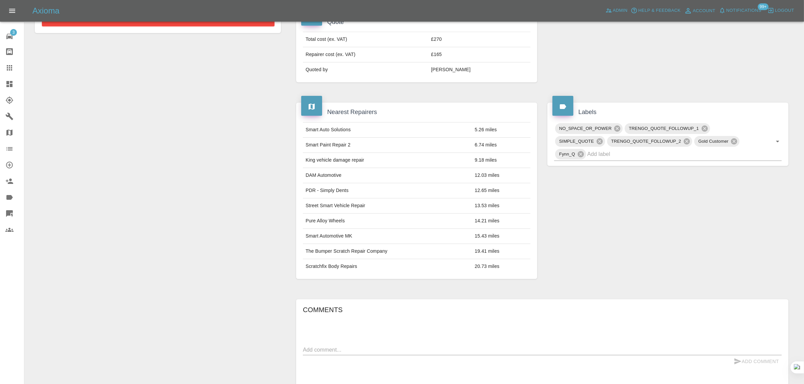
scroll to position [127, 0]
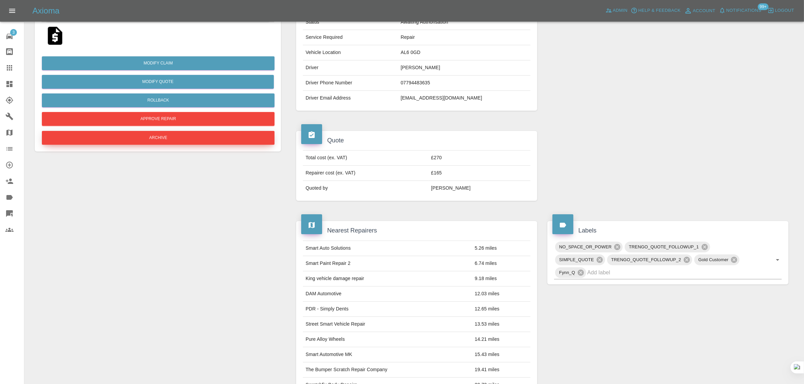
click at [167, 140] on button "Archive" at bounding box center [158, 138] width 233 height 14
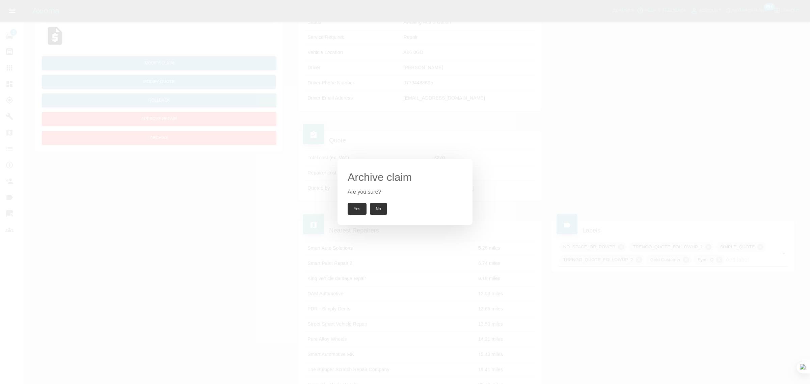
click at [351, 205] on button "Yes" at bounding box center [357, 209] width 19 height 12
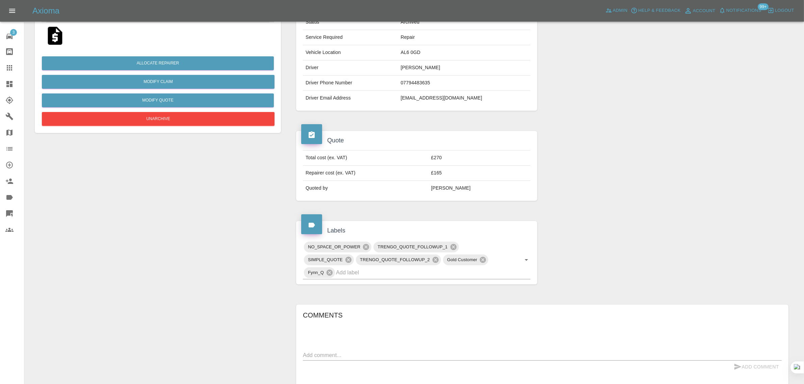
click at [8, 67] on icon at bounding box center [9, 68] width 8 height 8
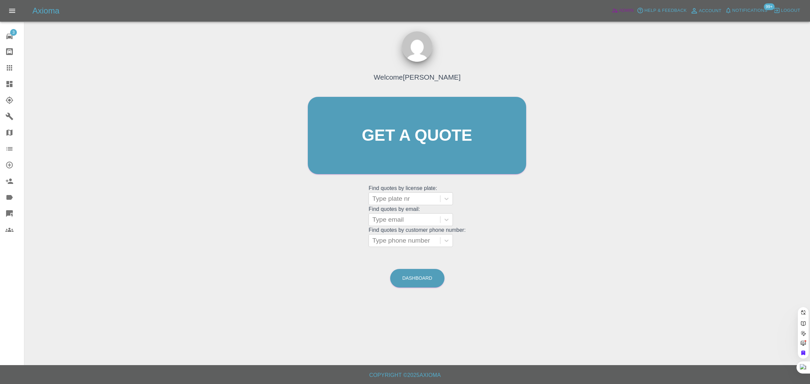
click at [627, 6] on link "Admin" at bounding box center [623, 10] width 26 height 10
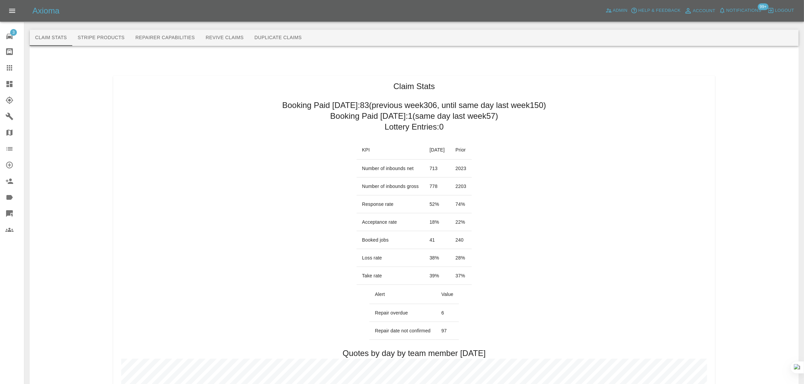
click at [217, 37] on button "Revive Claims" at bounding box center [224, 38] width 49 height 16
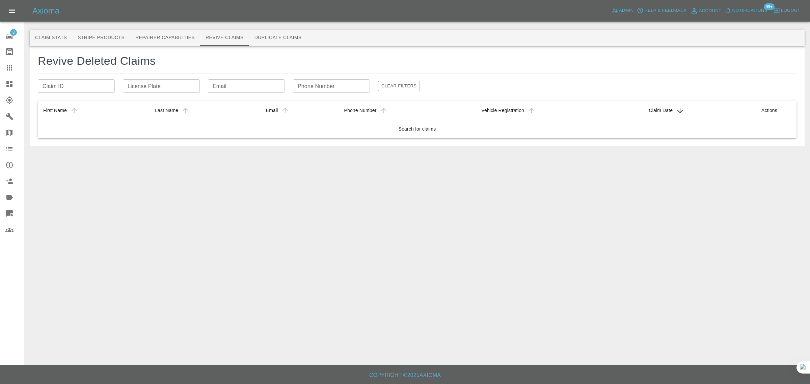
click at [235, 80] on input "Email" at bounding box center [246, 86] width 77 height 14
paste input "[EMAIL_ADDRESS][DOMAIN_NAME]"
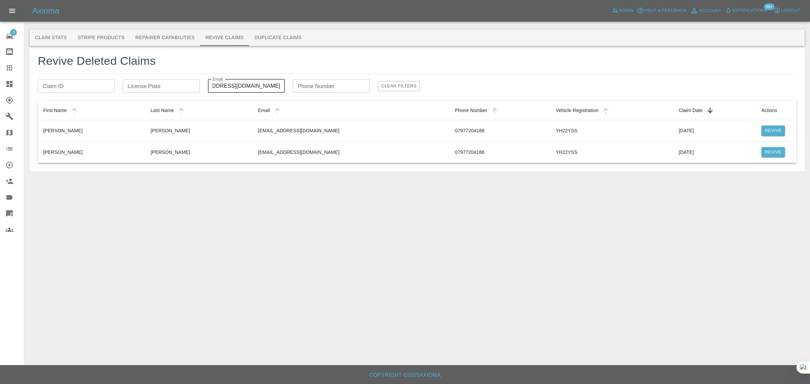
type input "[EMAIL_ADDRESS][DOMAIN_NAME]"
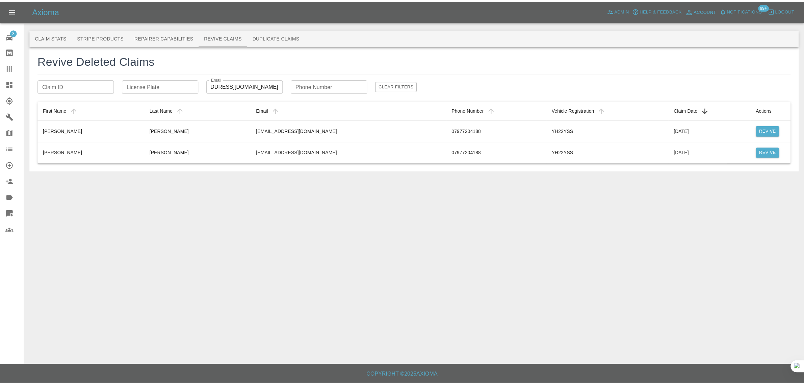
scroll to position [0, 0]
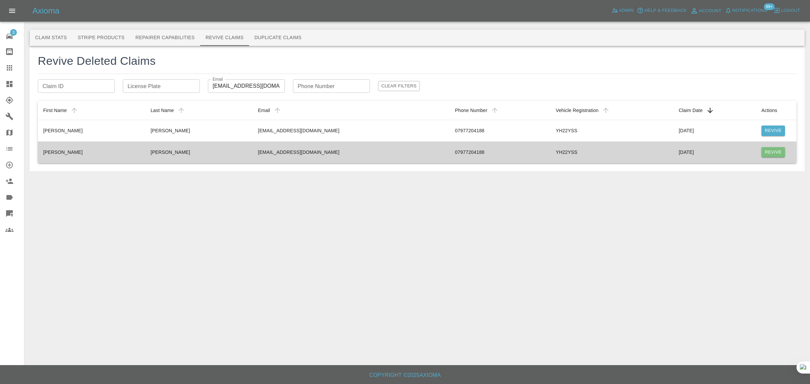
click at [773, 151] on button "Revive" at bounding box center [774, 152] width 24 height 10
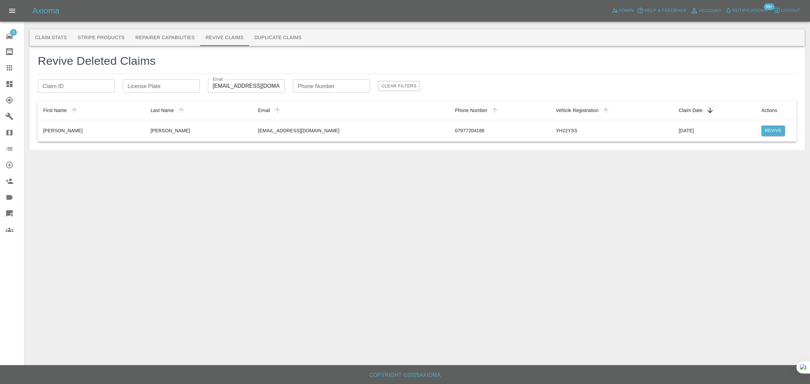
click at [14, 68] on div at bounding box center [14, 68] width 19 height 8
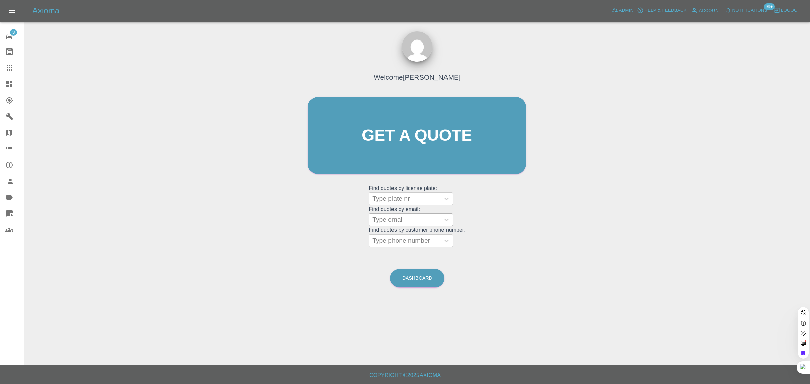
click at [399, 224] on div at bounding box center [404, 219] width 64 height 9
paste input "[EMAIL_ADDRESS][DOMAIN_NAME]"
type input "[EMAIL_ADDRESS][DOMAIN_NAME]"
click at [403, 238] on div "VW TIGUAN, Awaiting Authorisation" at bounding box center [411, 241] width 84 height 22
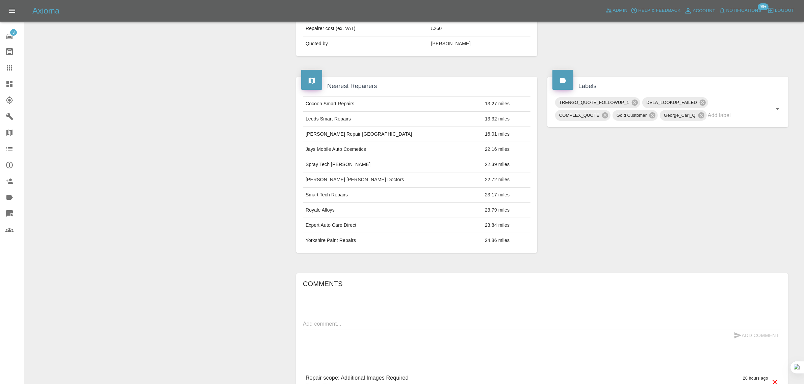
scroll to position [295, 0]
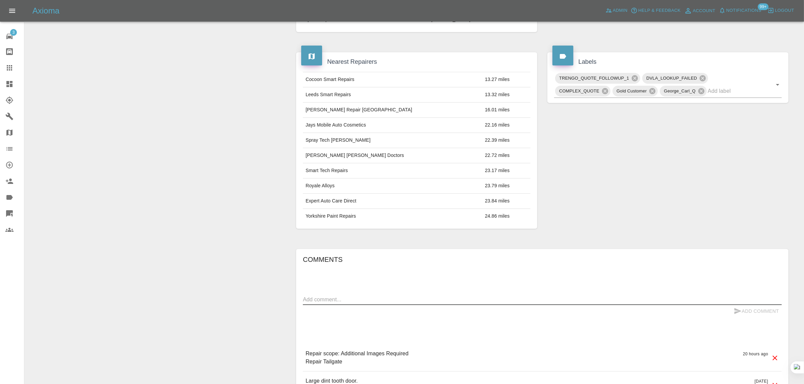
click at [366, 302] on textarea at bounding box center [542, 300] width 479 height 8
paste textarea "I'm already sorted with another local repair shop. Thank you."
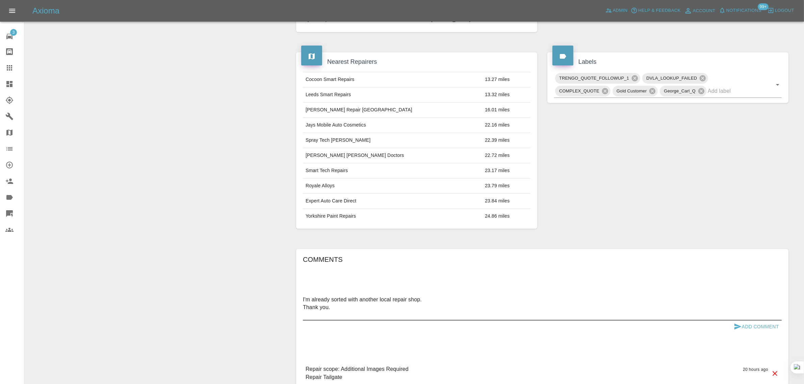
type textarea "I'm already sorted with another local repair shop. Thank you."
click at [753, 333] on button "Add Comment" at bounding box center [756, 327] width 51 height 12
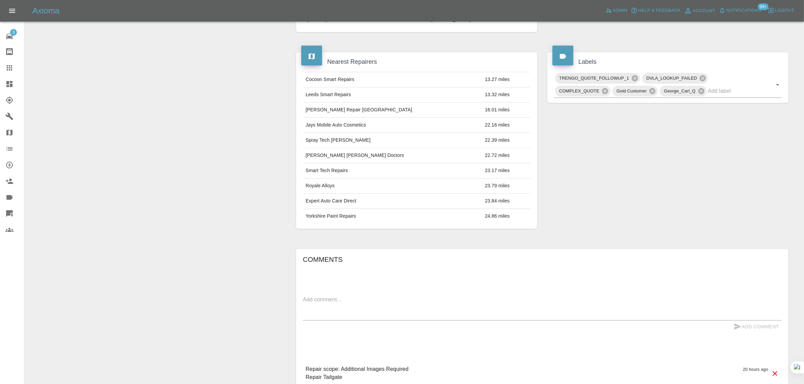
click at [753, 333] on div "Comments I'm already sorted with another local repair shop. Thank you. x Add Co…" at bounding box center [542, 334] width 479 height 160
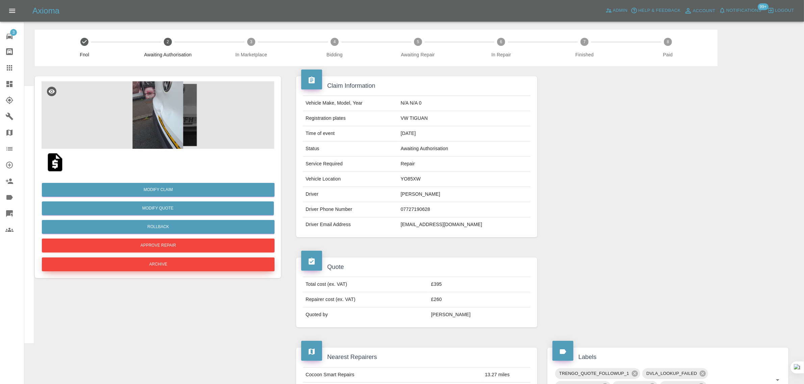
click at [172, 266] on button "Archive" at bounding box center [158, 265] width 233 height 14
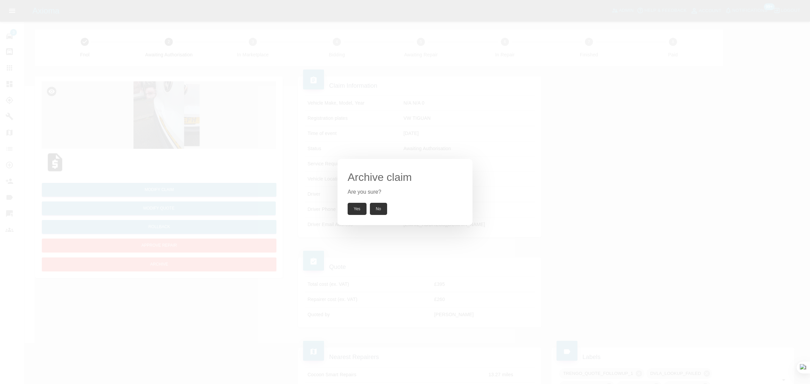
click at [354, 211] on button "Yes" at bounding box center [357, 209] width 19 height 12
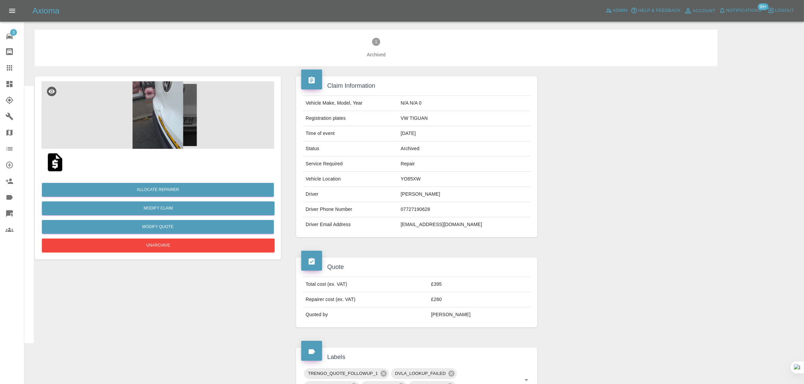
click at [6, 73] on link "Claims" at bounding box center [12, 68] width 24 height 16
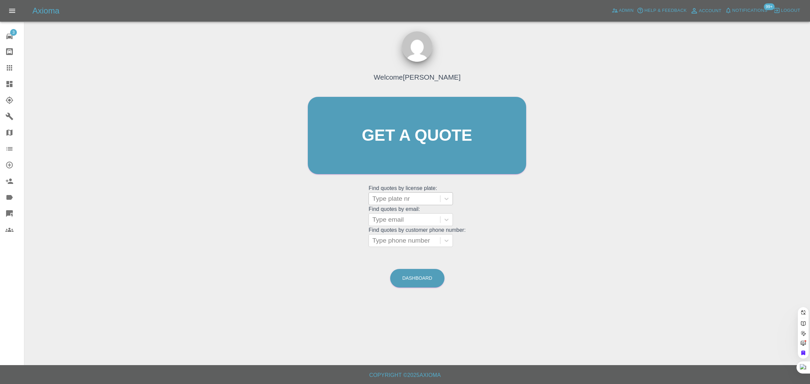
click at [419, 198] on div at bounding box center [404, 198] width 64 height 9
paste input "KP64 HRR"
type input "KP64 HRR"
click at [625, 8] on span "Admin" at bounding box center [626, 11] width 15 height 8
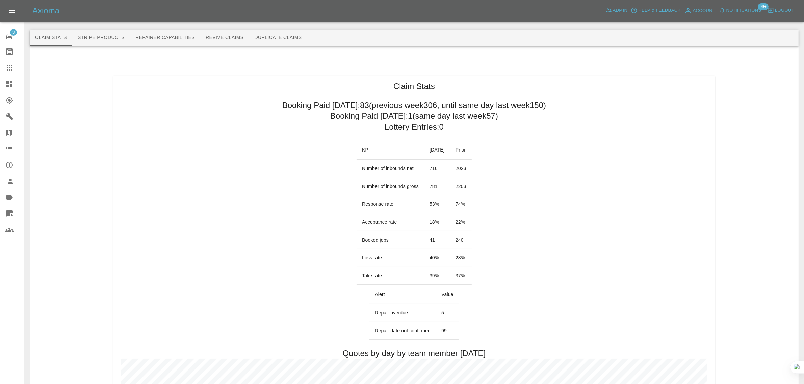
click at [200, 25] on div at bounding box center [414, 19] width 769 height 22
click at [217, 44] on button "Revive Claims" at bounding box center [224, 38] width 49 height 16
click at [218, 41] on button "Revive Claims" at bounding box center [224, 38] width 49 height 16
click at [217, 40] on button "Revive Claims" at bounding box center [224, 38] width 49 height 16
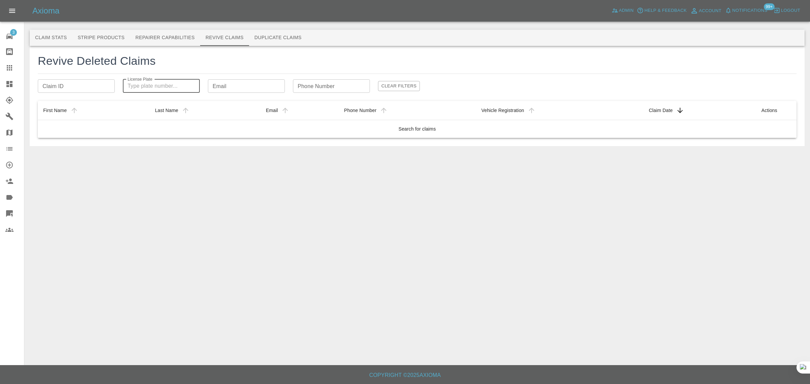
click at [184, 84] on input "License Plate" at bounding box center [161, 86] width 77 height 14
paste input "KP64 HRR"
type input "KP64HRR"
click at [16, 71] on div at bounding box center [14, 68] width 19 height 8
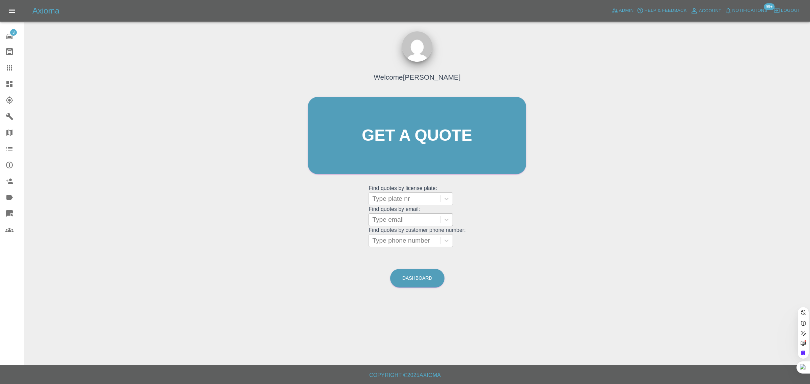
click at [390, 223] on div at bounding box center [404, 219] width 64 height 9
paste input "[PERSON_NAME][EMAIL_ADDRESS][DOMAIN_NAME]"
type input "[PERSON_NAME][EMAIL_ADDRESS][DOMAIN_NAME]"
click at [424, 235] on div "NA20 MWU, Awaiting Repair" at bounding box center [411, 241] width 84 height 22
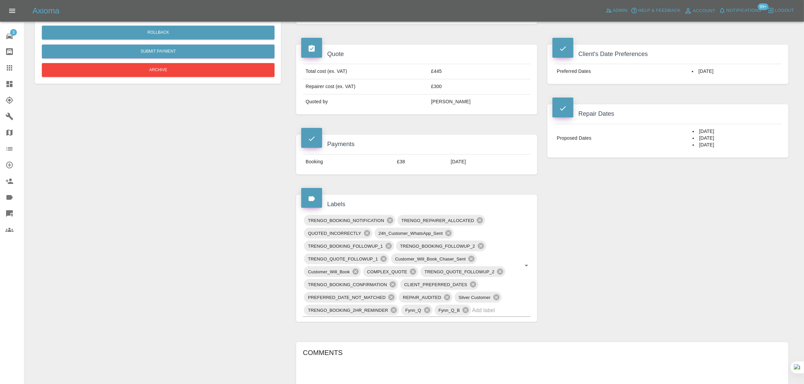
scroll to position [380, 0]
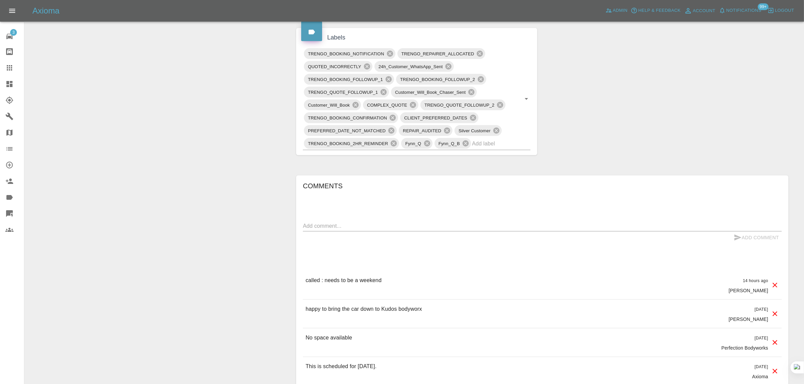
click at [219, 257] on div "Change Repairer Modify Claim Modify Quote Rollback Submit Payment Archive" at bounding box center [158, 154] width 256 height 937
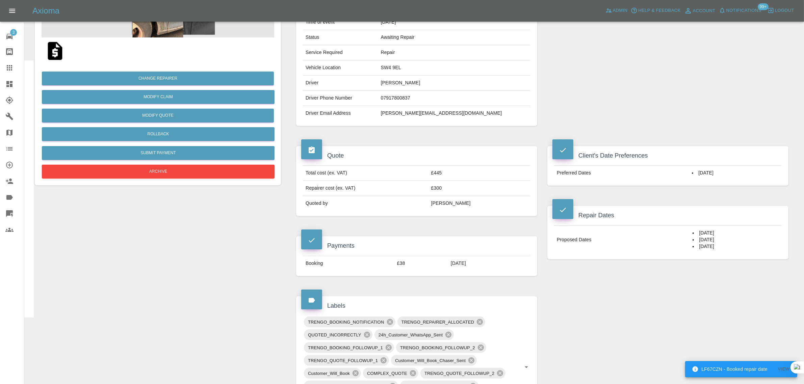
scroll to position [0, 0]
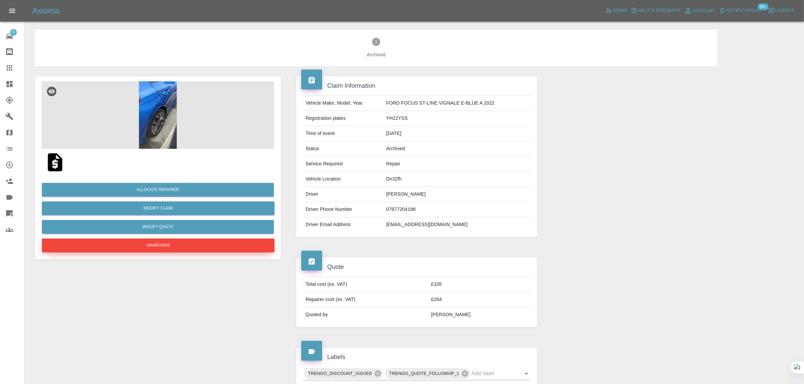
click at [170, 244] on button "Unarchive" at bounding box center [158, 246] width 233 height 14
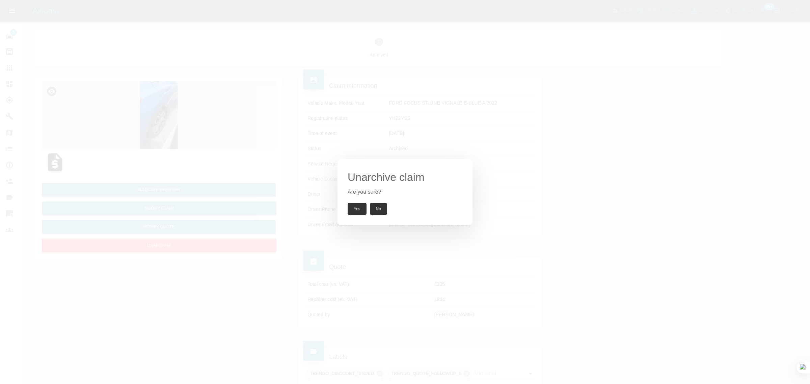
click at [356, 210] on button "Yes" at bounding box center [357, 209] width 19 height 12
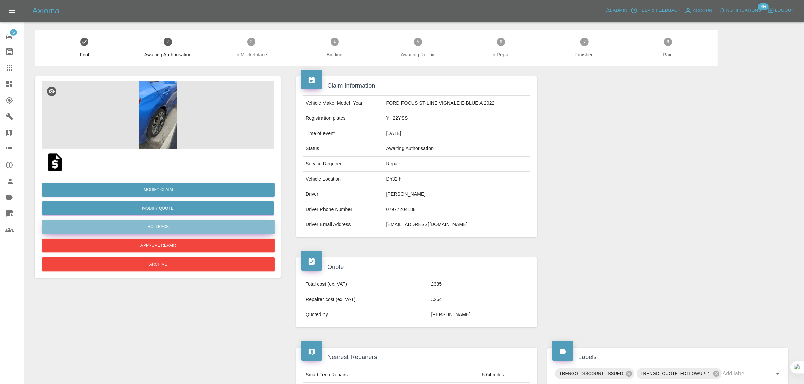
click at [179, 225] on button "Rollback" at bounding box center [158, 227] width 233 height 14
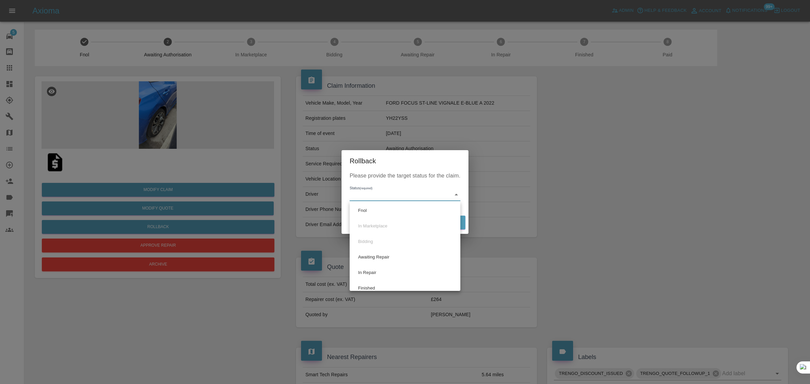
click at [376, 192] on body "Axioma Admin Help & Feedback Account Notifications 99+ Logout 5 Repair home Bod…" at bounding box center [405, 369] width 810 height 739
click at [365, 209] on li "Fnol" at bounding box center [405, 211] width 107 height 16
type input "fnol"
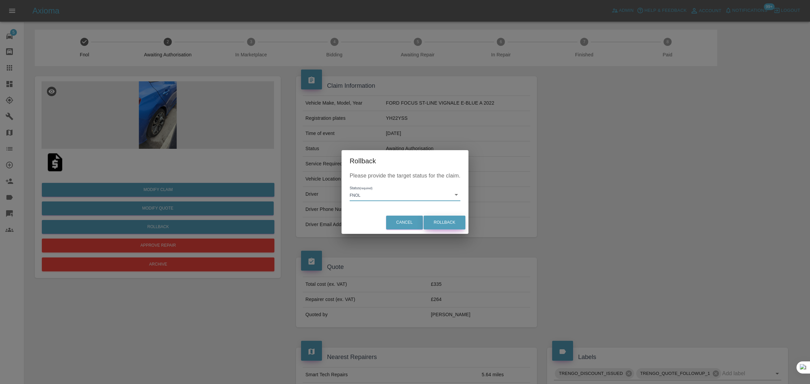
click at [442, 218] on button "Rollback" at bounding box center [445, 223] width 42 height 14
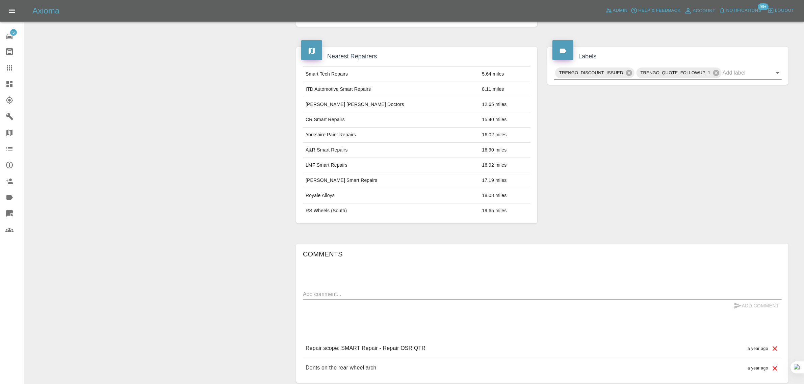
scroll to position [356, 0]
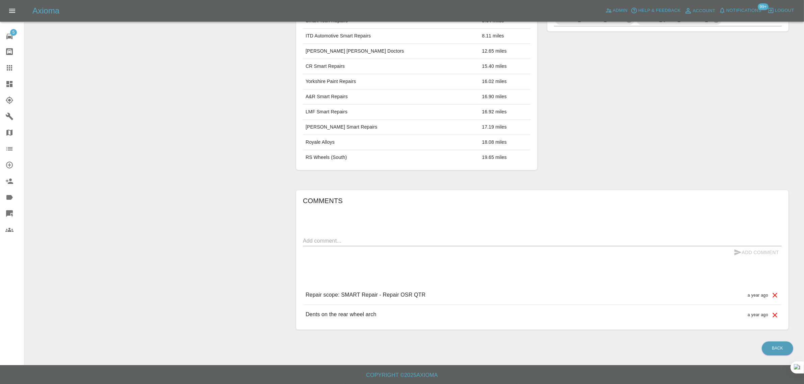
click at [452, 248] on div "Add Comment" at bounding box center [542, 253] width 479 height 12
click at [466, 236] on div "x" at bounding box center [542, 241] width 479 height 11
paste textarea "You provided me with the below quotation I’m now able to proceed if I can."
type textarea "You provided me with the below quotation I’m now able to proceed if I can."
click at [768, 253] on button "Add Comment" at bounding box center [756, 253] width 51 height 12
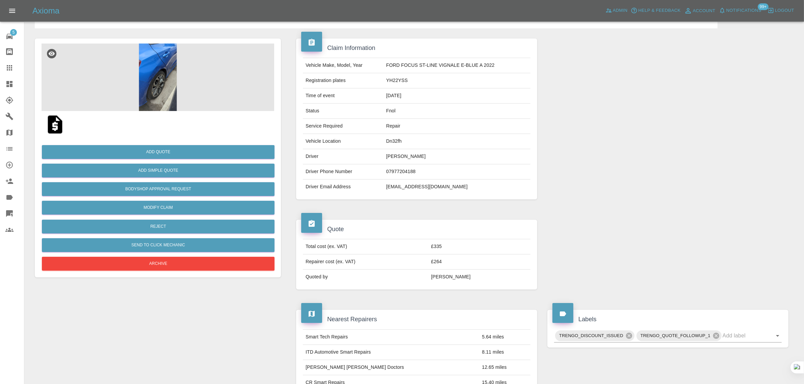
scroll to position [0, 0]
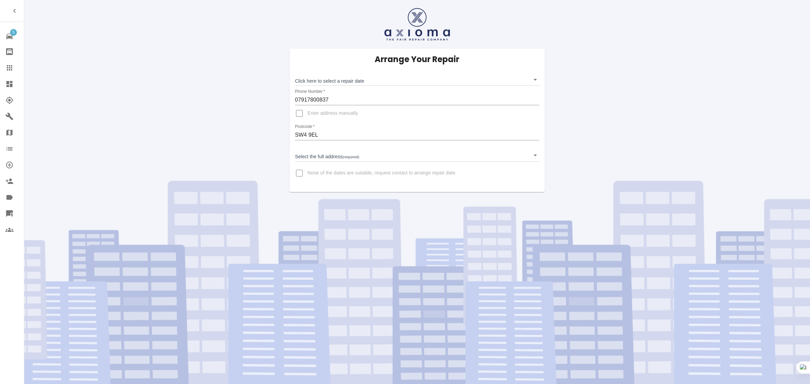
click at [314, 172] on span "None of the dates are suitable, request contact to arrange repair date." at bounding box center [382, 173] width 149 height 7
click at [308, 172] on input "None of the dates are suitable, request contact to arrange repair date." at bounding box center [299, 173] width 16 height 16
checkbox input "true"
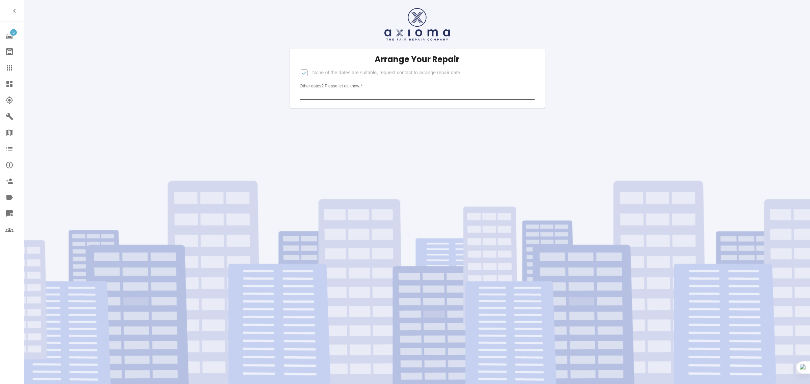
click at [379, 93] on input "Other dates? Please let us know.   *" at bounding box center [417, 94] width 235 height 11
paste input "Please could send some weekend dates?"
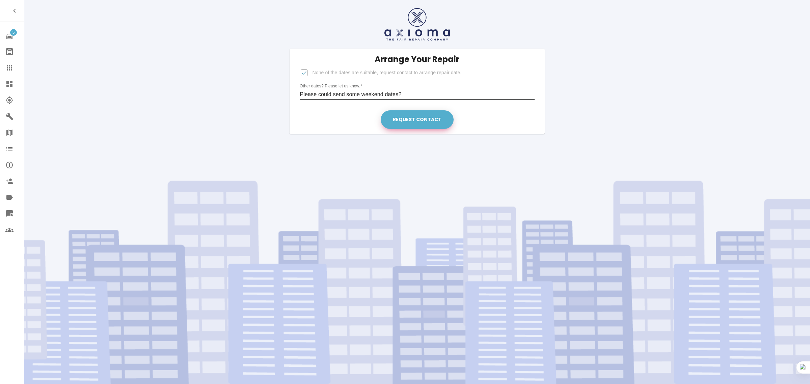
type input "Please could send some weekend dates?"
click at [417, 117] on button "Request contact" at bounding box center [417, 119] width 73 height 19
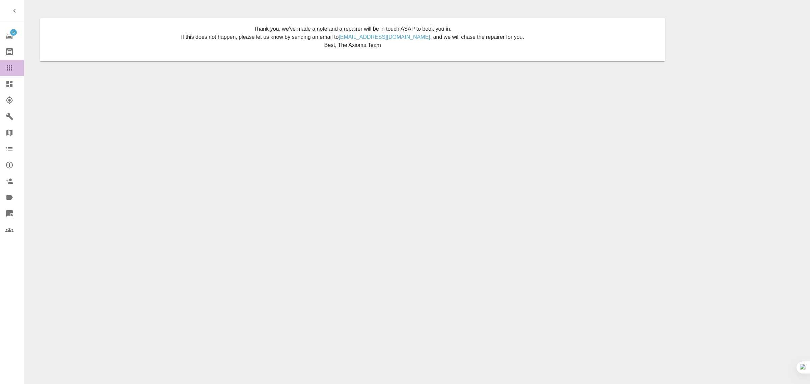
click at [5, 64] on icon at bounding box center [9, 68] width 8 height 8
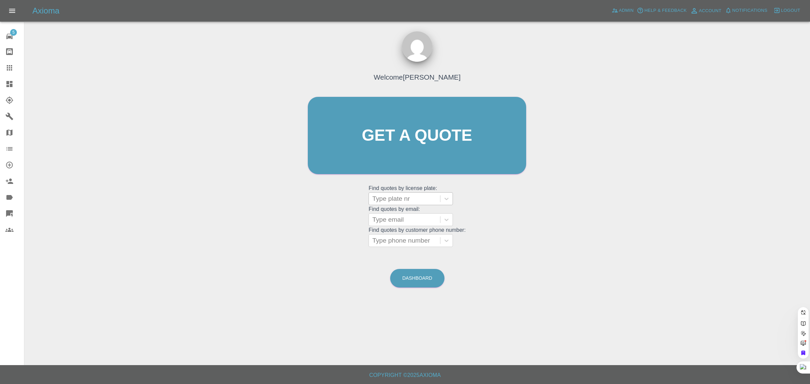
click at [403, 200] on div at bounding box center [404, 198] width 64 height 9
paste input "Ky65urr"
click at [387, 203] on input "Ky65urr" at bounding box center [384, 199] width 25 height 8
type input "Ky65 urr"
click at [391, 212] on div "KY65 URR, Awaiting Repair" at bounding box center [411, 220] width 84 height 22
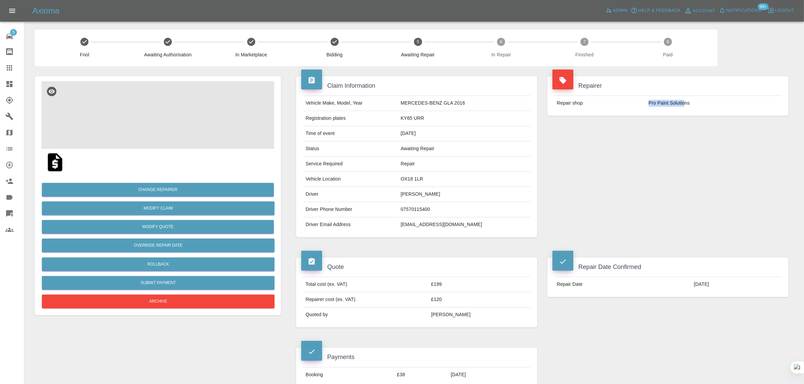
drag, startPoint x: 645, startPoint y: 105, endPoint x: 684, endPoint y: 103, distance: 38.5
click at [684, 103] on tr "Repair shop Pro Paint Solutions" at bounding box center [668, 103] width 228 height 15
copy tr "Pro Paint Solutio"
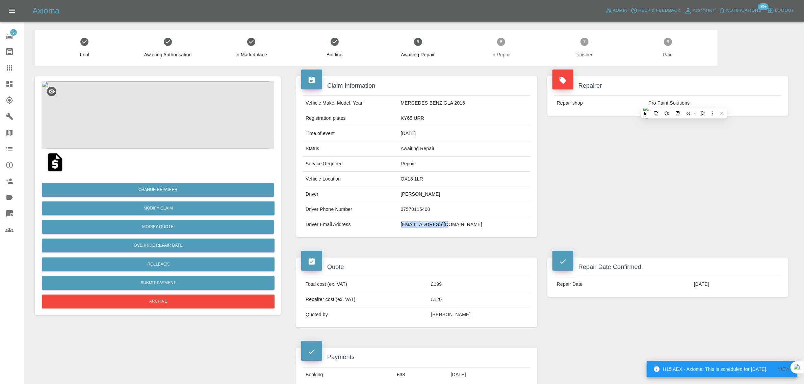
copy tr "ivone17@gmail.com"
drag, startPoint x: 408, startPoint y: 225, endPoint x: 461, endPoint y: 231, distance: 53.4
click at [461, 231] on tr "Driver Email Address ivone17@gmail.com" at bounding box center [417, 224] width 228 height 15
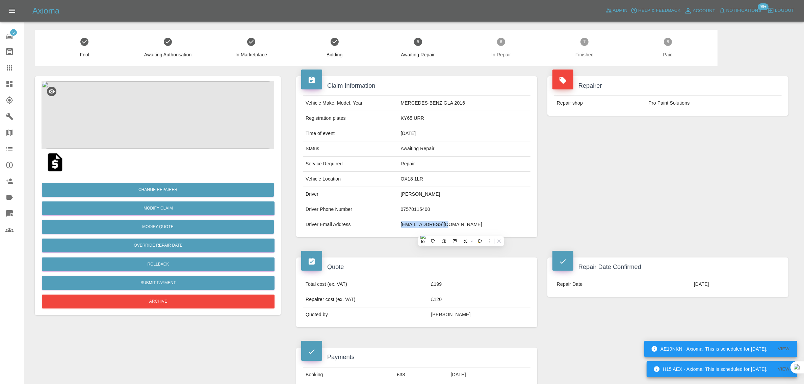
click at [14, 71] on div at bounding box center [14, 68] width 19 height 8
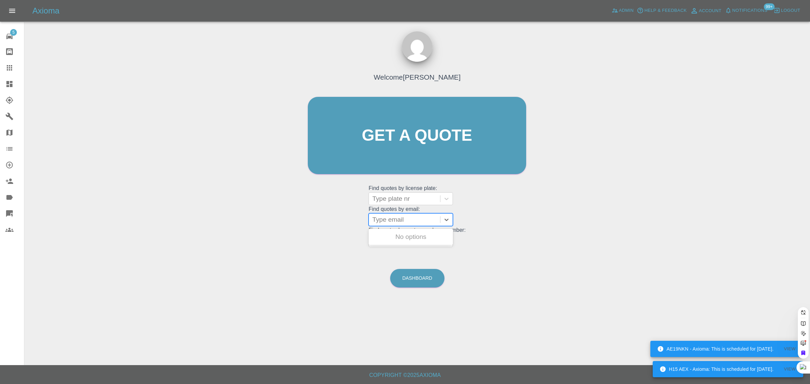
click at [419, 225] on div at bounding box center [404, 219] width 64 height 9
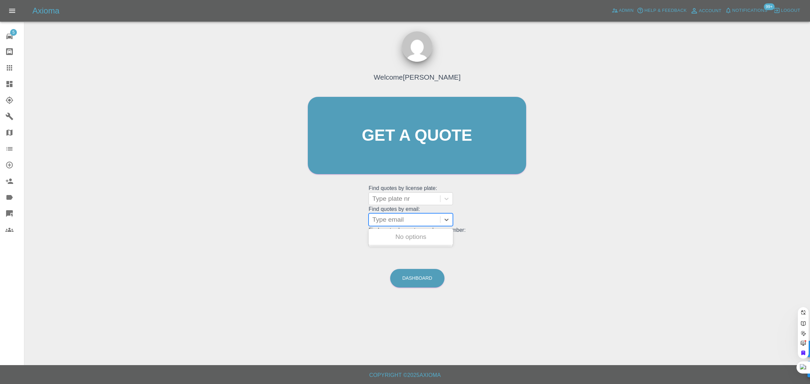
paste input "donnaakarenx@gmail.com"
type input "donnaakarenx@gmail.co"
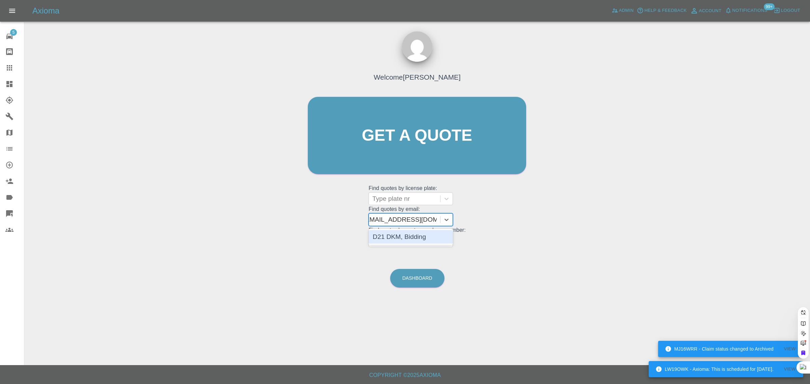
scroll to position [0, 4]
click at [409, 238] on div "D21 DKM, Bidding" at bounding box center [411, 237] width 84 height 14
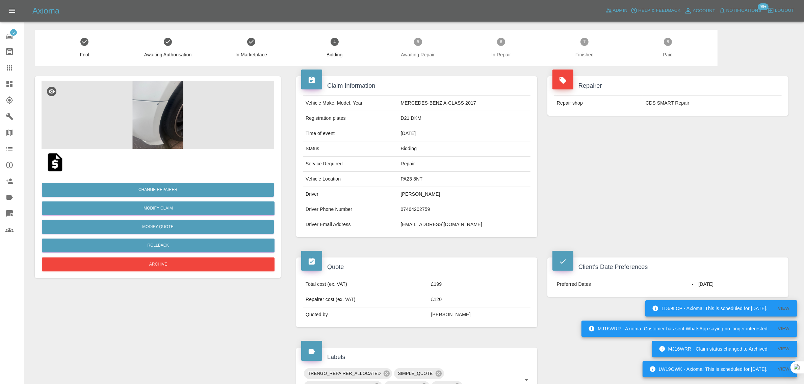
scroll to position [245, 0]
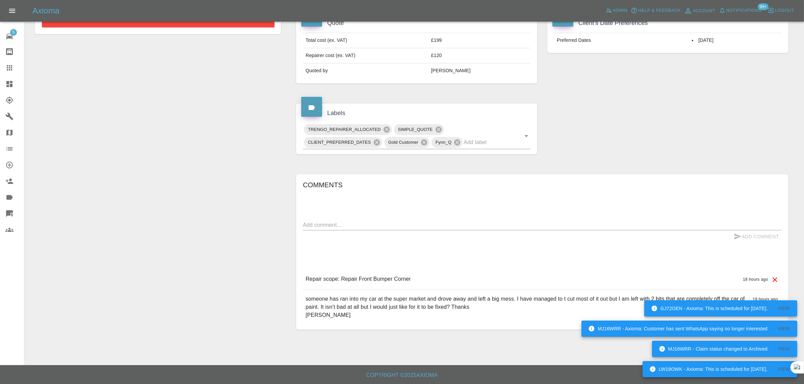
click at [9, 66] on icon at bounding box center [9, 67] width 5 height 5
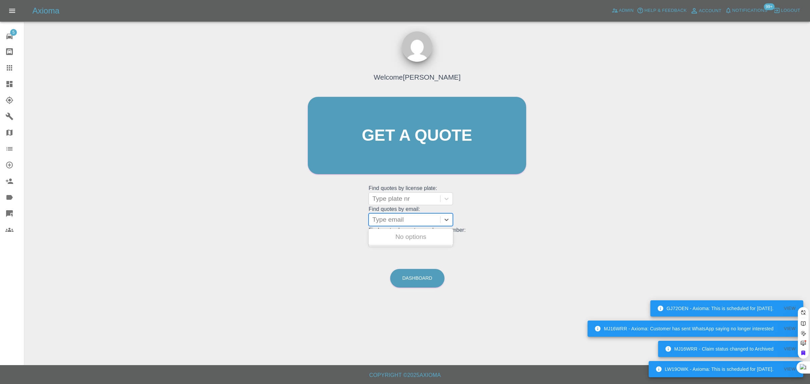
click at [424, 220] on div at bounding box center [404, 219] width 64 height 9
paste input "silczuklukasz@gmail.com"
type input "silczuklukasz@gmail.co"
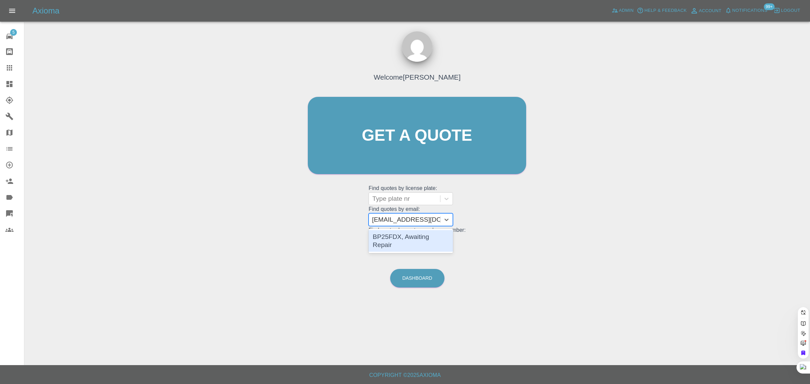
click at [420, 233] on div "BP25FDX, Awaiting Repair" at bounding box center [411, 241] width 84 height 22
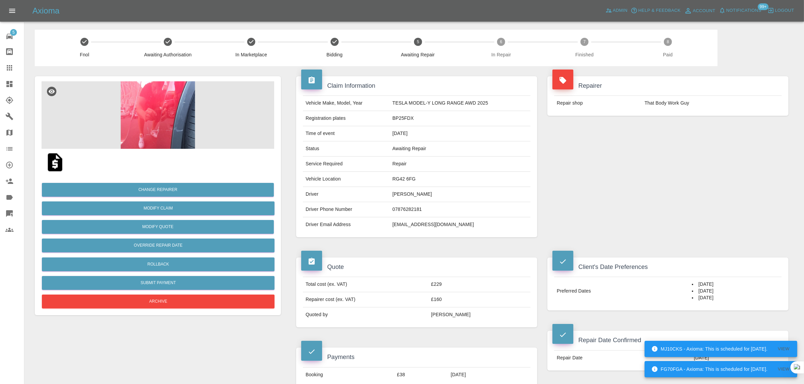
click at [413, 226] on td "silczuklukasz@gmail.com" at bounding box center [460, 224] width 141 height 15
copy div "silczuklukasz@gmail.com"
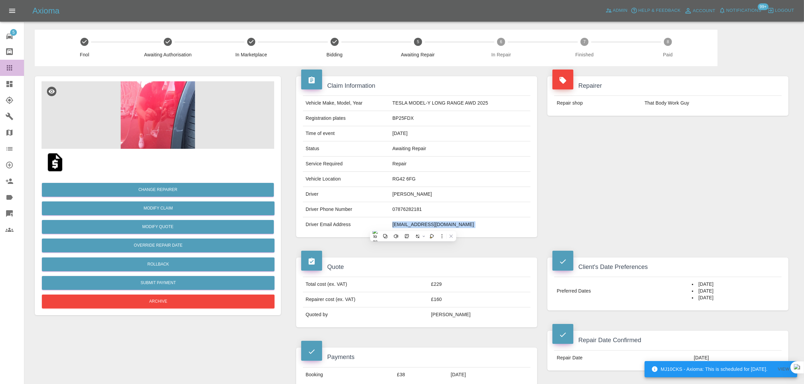
click at [9, 68] on icon at bounding box center [9, 67] width 5 height 5
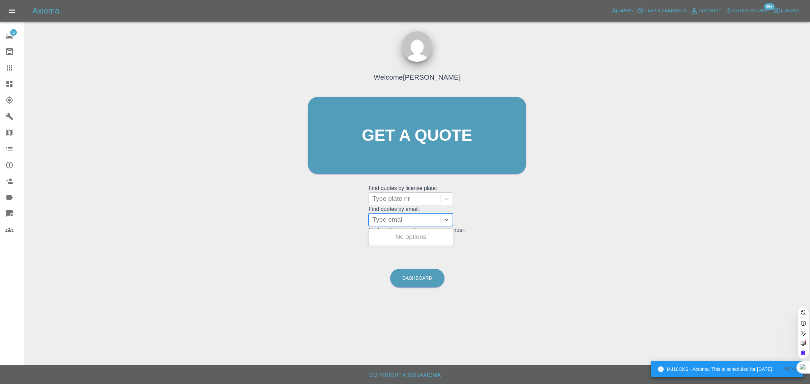
click at [378, 223] on div at bounding box center [404, 219] width 64 height 9
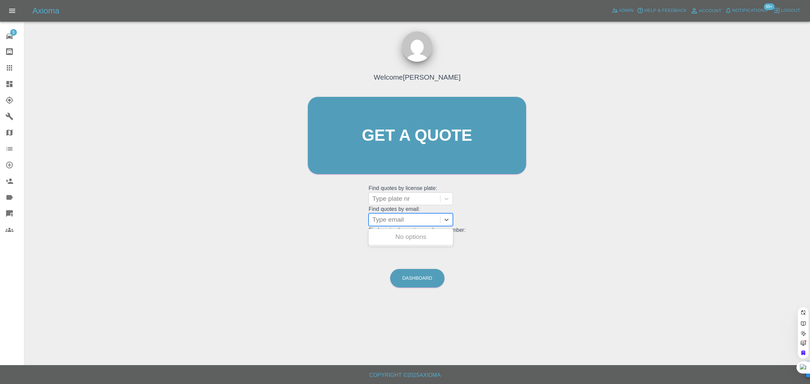
paste input "mikebreedon@hotmail.co.uk"
type input "mikebreedon@hotmail.co.uk"
click at [389, 240] on div "RF68 ODT FIAT 1400 EASY TIPO, Archived" at bounding box center [411, 241] width 84 height 22
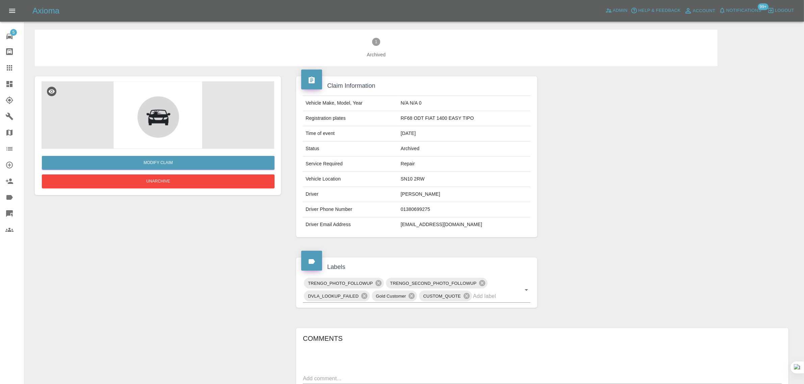
click at [9, 270] on div "5 Repair home Bodyshop home Claims Dashboard Explorer Garages Map Organization …" at bounding box center [12, 192] width 24 height 384
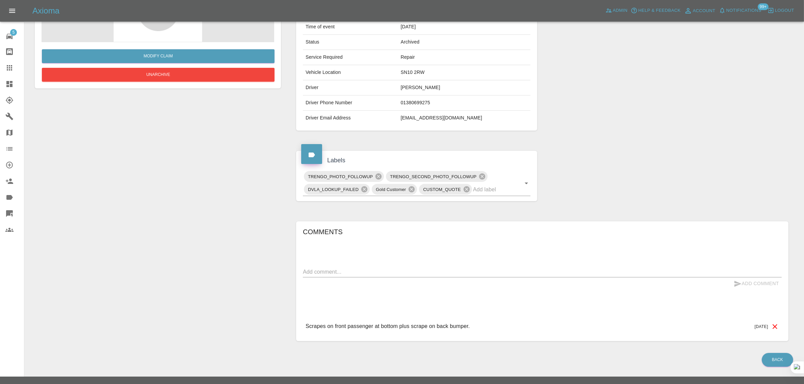
scroll to position [119, 0]
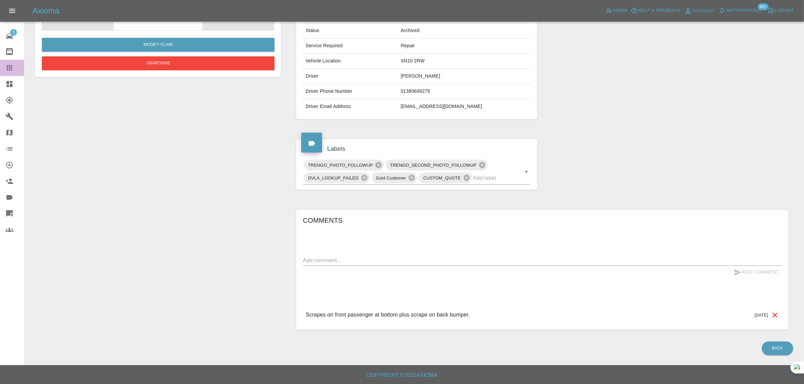
click at [14, 64] on div at bounding box center [14, 68] width 19 height 8
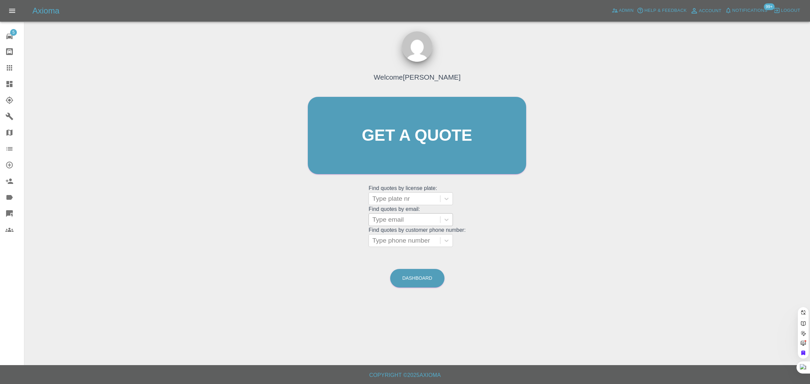
click at [400, 222] on div at bounding box center [404, 219] width 64 height 9
paste input "terryandruth@talktalk.net"
type input "terryandruth@talktalk.net"
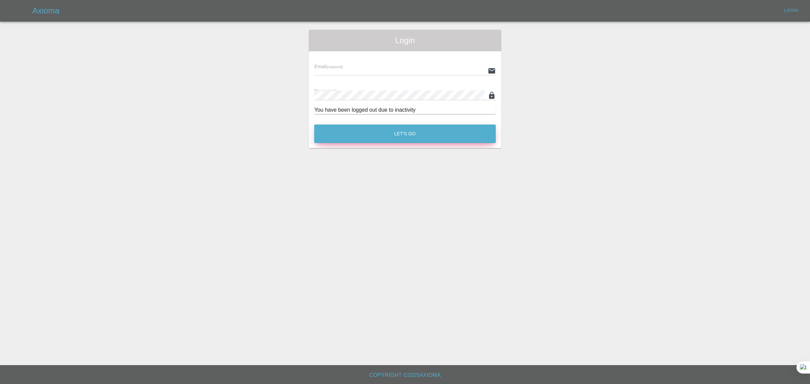
type input "[EMAIL_ADDRESS][DOMAIN_NAME]"
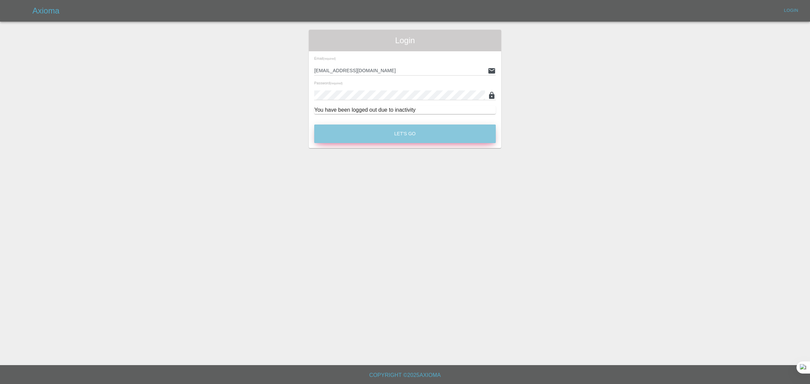
click at [438, 136] on button "Let's Go" at bounding box center [405, 134] width 182 height 19
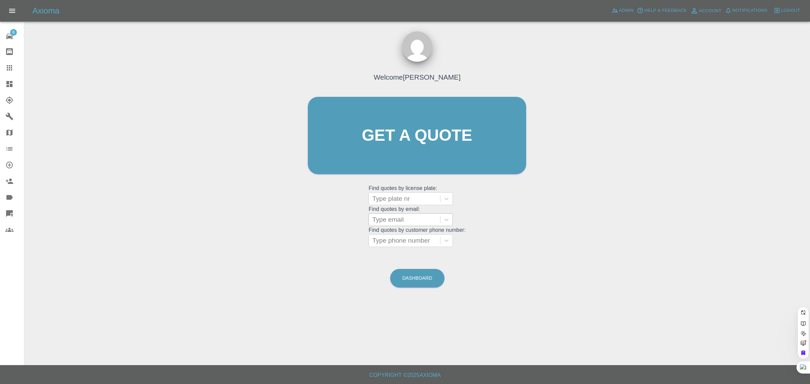
click at [395, 216] on div at bounding box center [404, 219] width 64 height 9
paste input "terryandruth@talktalk.net"
type input "terryandruth@talktalk.net"
click at [396, 239] on div "HY16TNX, Awaiting Authorisation" at bounding box center [411, 241] width 84 height 22
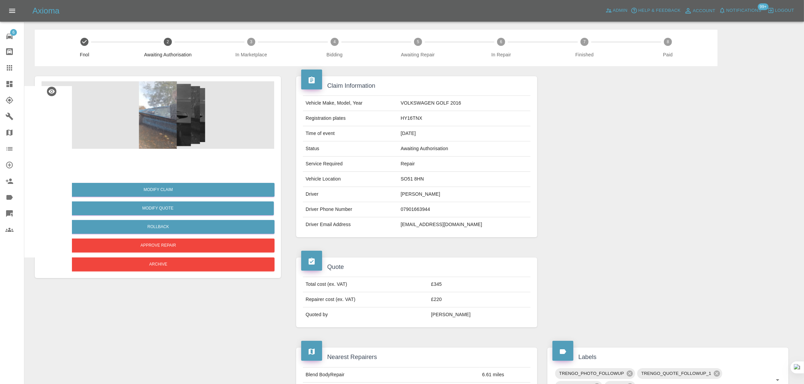
click at [5, 64] on icon at bounding box center [9, 68] width 8 height 8
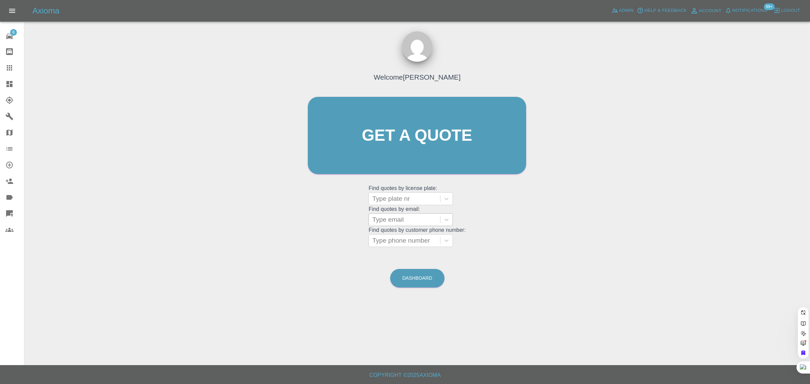
click at [410, 222] on div at bounding box center [404, 219] width 64 height 9
paste input "jeffrie_limbo@yahoo.co.uk"
type input "jeffrie_limbo@yahoo.co.u"
click at [405, 235] on div "BL10JEF, In Marketplace" at bounding box center [411, 237] width 84 height 14
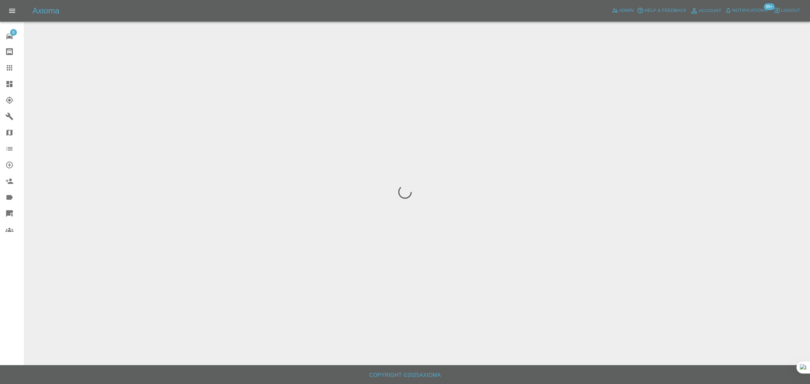
click at [0, 303] on div "6 Repair home Bodyshop home Claims Dashboard Explorer Garages Map Organization …" at bounding box center [12, 192] width 24 height 384
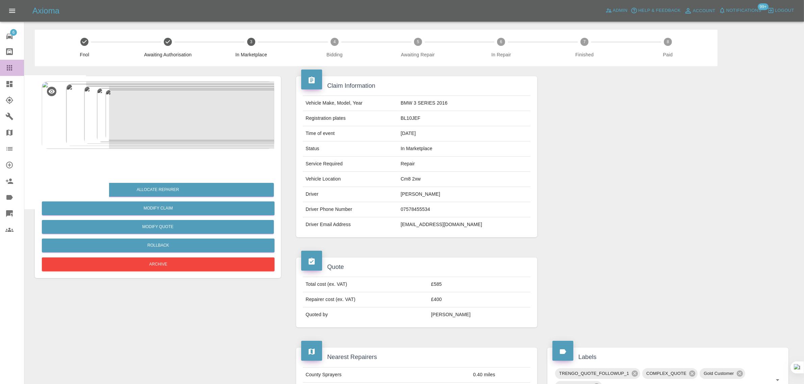
click at [12, 68] on icon at bounding box center [9, 68] width 8 height 8
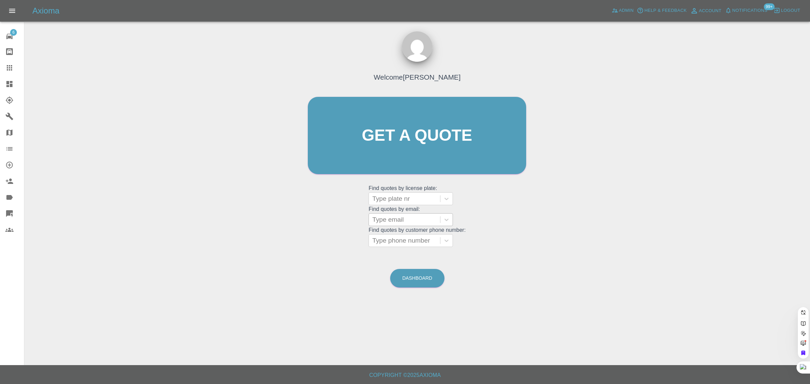
click at [398, 222] on div at bounding box center [404, 219] width 64 height 9
paste input "adamzakjazziya@aol.com"
type input "adamzakjazziya@aol.com"
click at [402, 248] on div "WV21ZVJ, Fnol" at bounding box center [411, 251] width 84 height 14
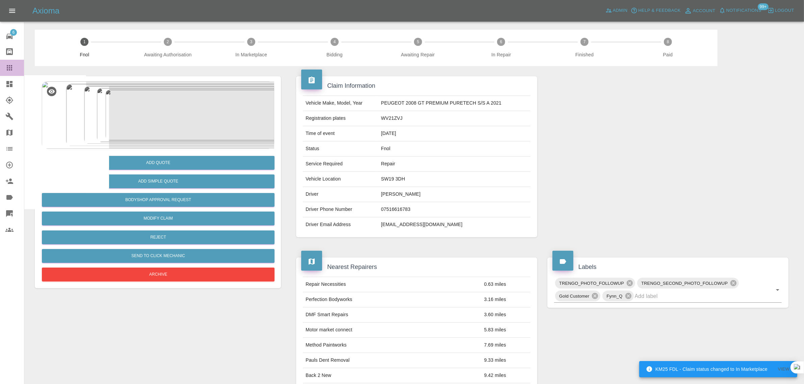
click at [6, 64] on icon at bounding box center [9, 68] width 8 height 8
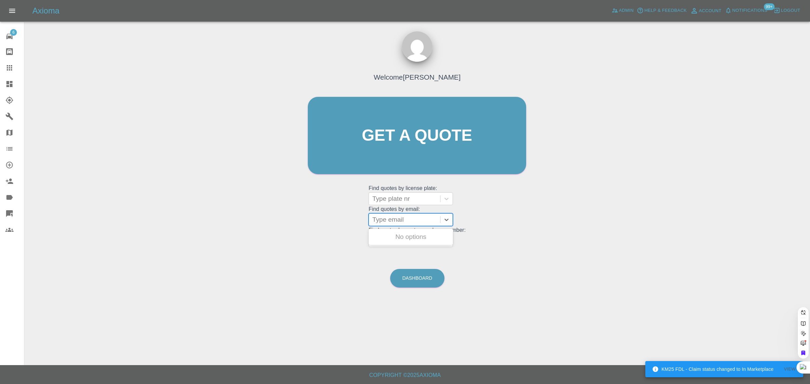
click at [430, 221] on div at bounding box center [404, 219] width 64 height 9
paste input "pamela.clarke20@ntlworld.com"
type input "pamela.clarke20@ntlworld.co"
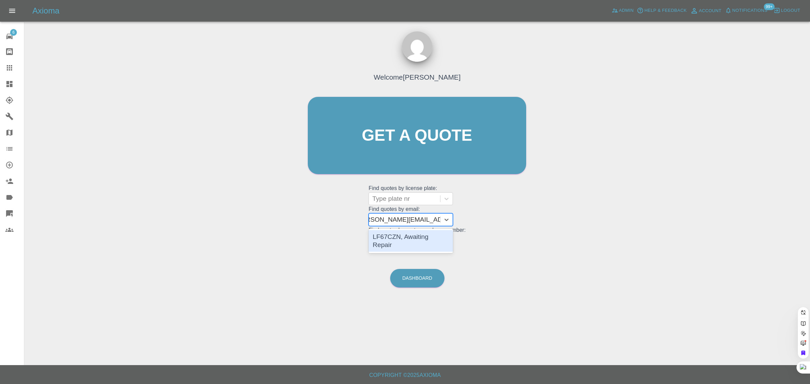
click at [418, 237] on div "LF67CZN, Awaiting Repair" at bounding box center [411, 241] width 84 height 22
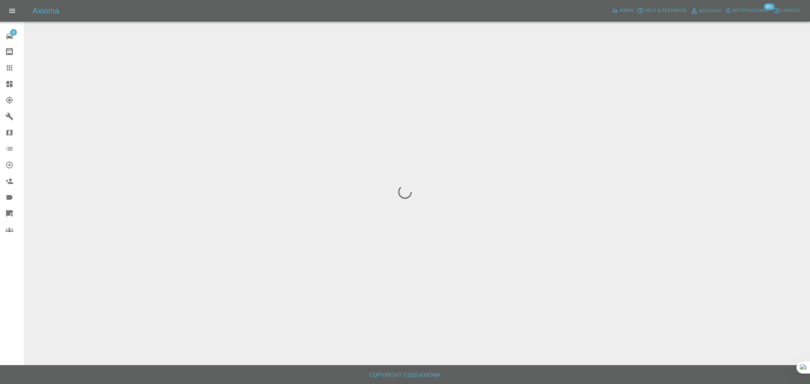
click at [12, 289] on div "6 Repair home Bodyshop home Claims Dashboard Explorer Garages Map Organization …" at bounding box center [12, 192] width 24 height 384
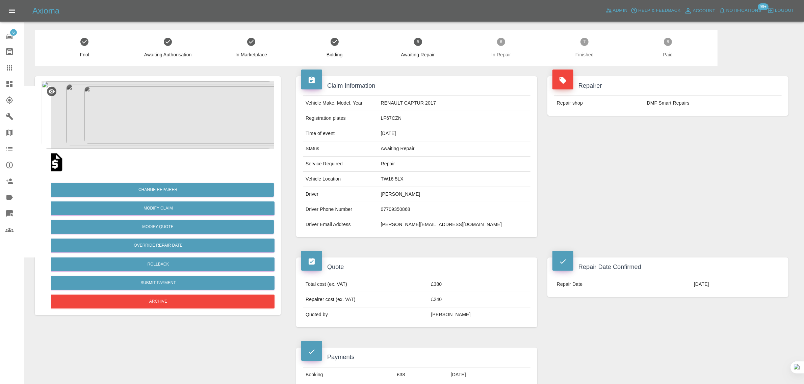
click at [14, 67] on div at bounding box center [14, 68] width 19 height 8
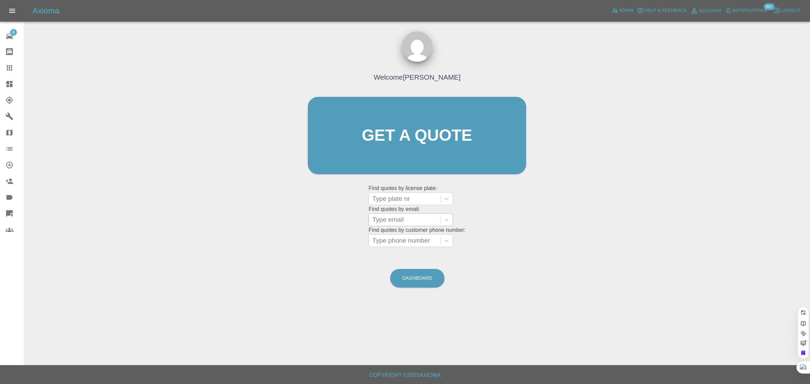
click at [425, 220] on div at bounding box center [404, 219] width 64 height 9
paste input "[EMAIL_ADDRESS][DOMAIN_NAME]"
type input "[EMAIL_ADDRESS][DOMAIN_NAME]"
click at [412, 238] on div "YH22YSS, Fnol" at bounding box center [411, 237] width 84 height 14
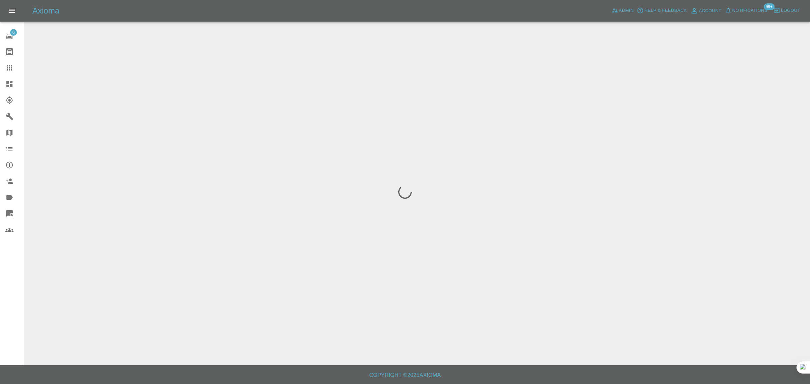
click at [6, 294] on div "6 Repair home Bodyshop home Claims Dashboard Explorer Garages Map Organization …" at bounding box center [12, 192] width 24 height 384
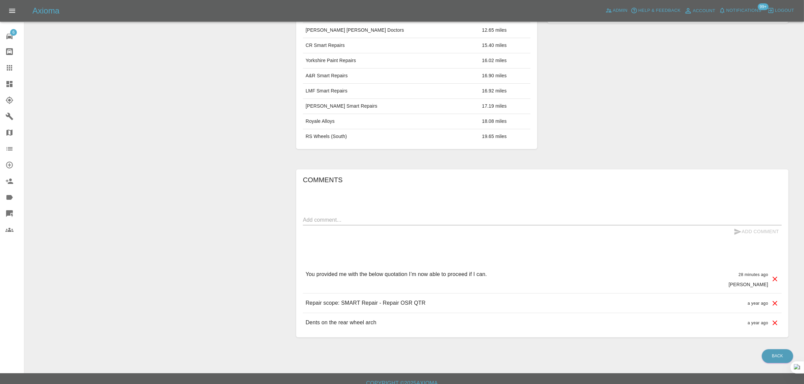
scroll to position [294, 0]
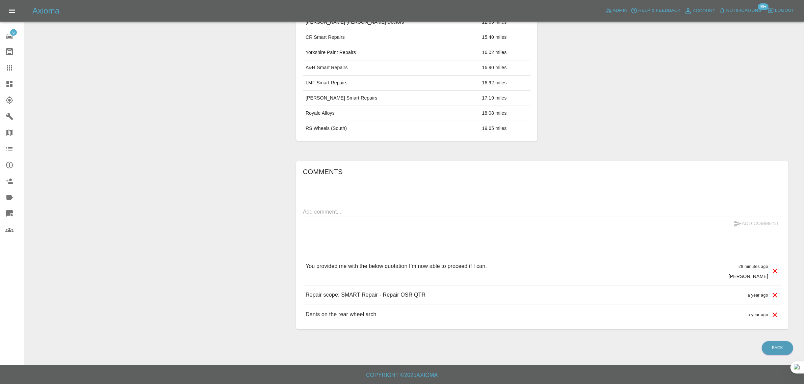
drag, startPoint x: 14, startPoint y: 70, endPoint x: 141, endPoint y: 123, distance: 137.7
click at [14, 70] on div at bounding box center [14, 68] width 19 height 8
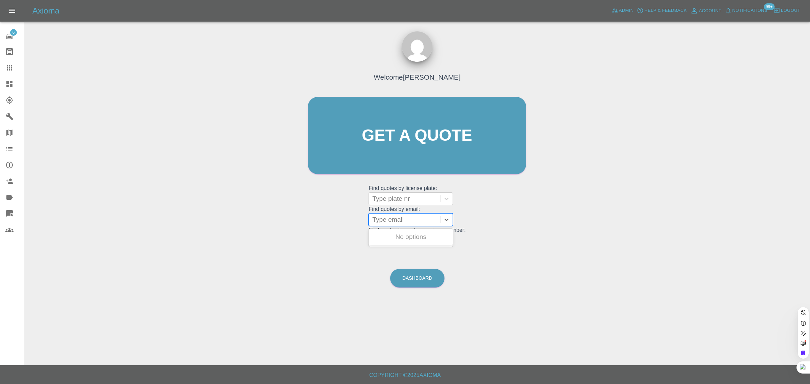
click at [402, 218] on div at bounding box center [404, 219] width 64 height 9
paste input "carl.ayres@ntlworld.com"
type input "carl.ayres@ntlworld.com"
click at [402, 233] on div "DV72FFH, Awaiting Repair" at bounding box center [411, 241] width 84 height 22
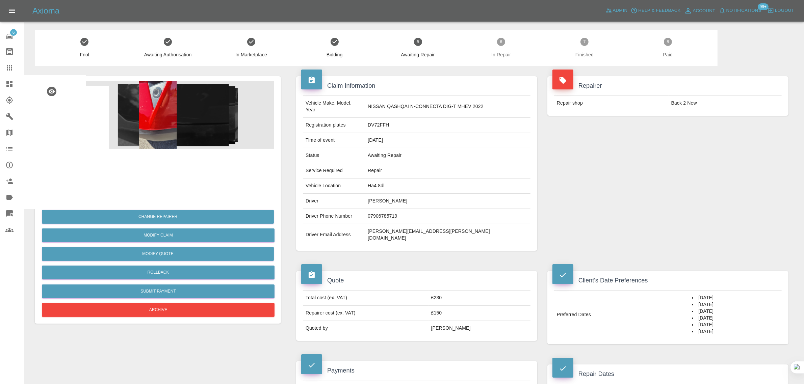
click at [12, 63] on link "Claims" at bounding box center [12, 68] width 24 height 16
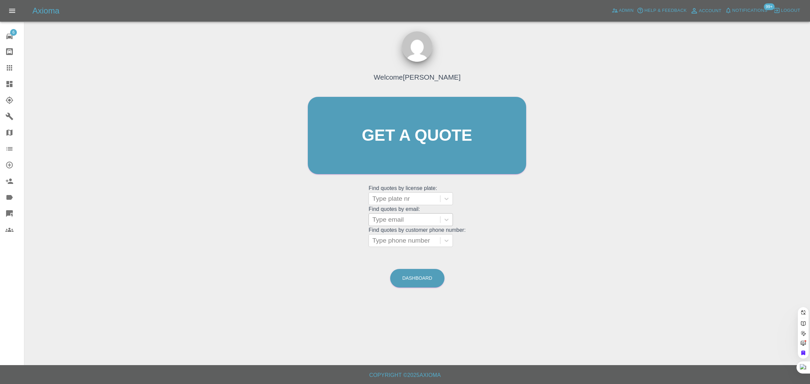
click at [398, 225] on div "Type email" at bounding box center [404, 220] width 71 height 12
paste input "luke050103@gmail.com"
type input "luke050103@gmail.com"
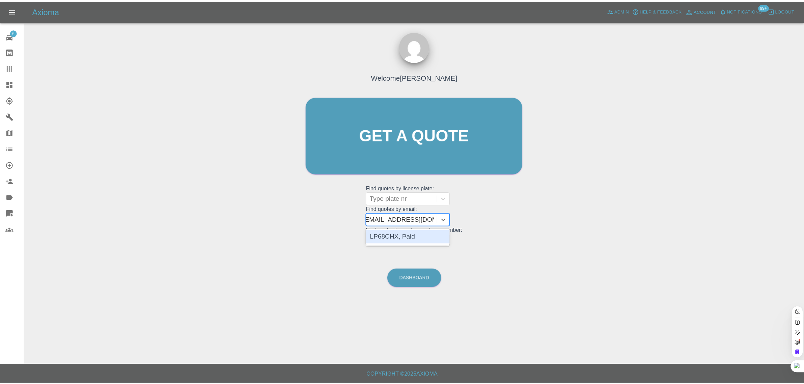
scroll to position [0, 2]
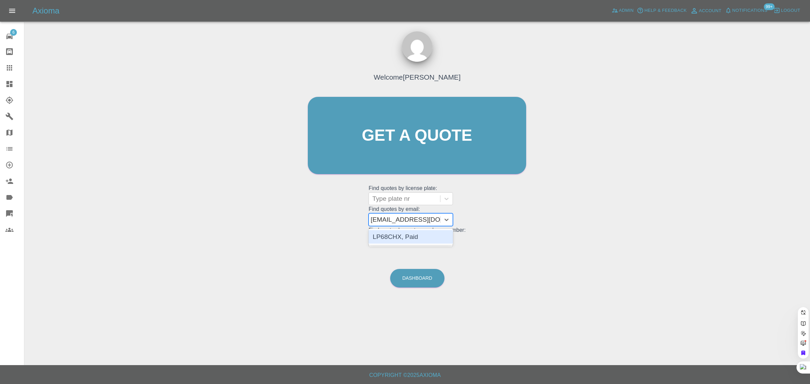
click at [431, 238] on div "LP68CHX, Paid" at bounding box center [411, 237] width 84 height 14
